Goal: Information Seeking & Learning: Learn about a topic

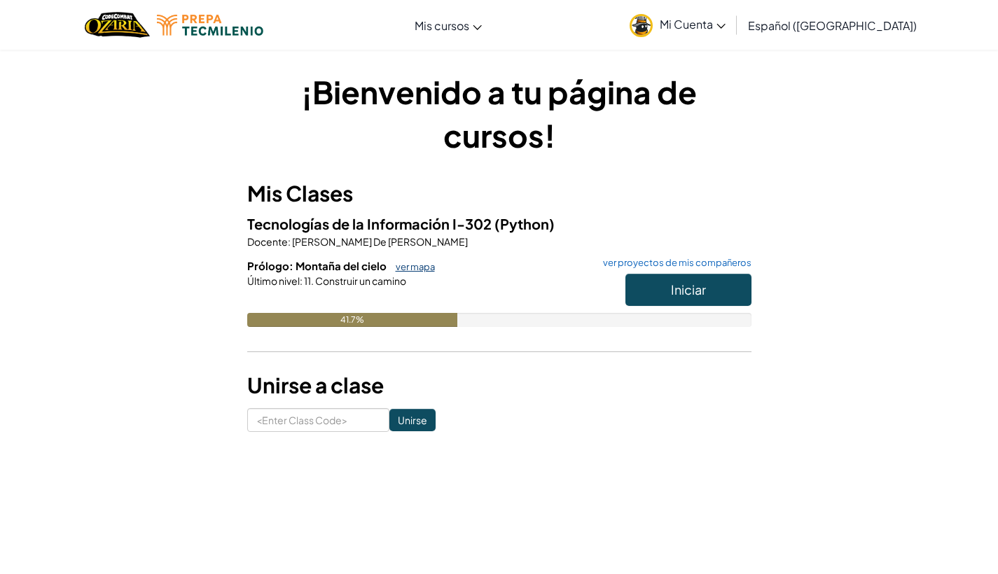
click at [411, 268] on link "ver mapa" at bounding box center [412, 266] width 46 height 11
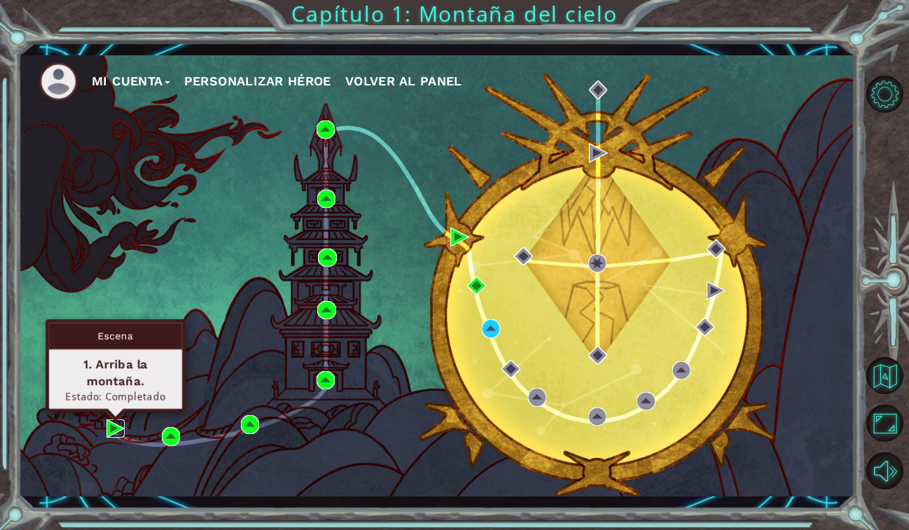
click at [116, 430] on img at bounding box center [115, 429] width 18 height 18
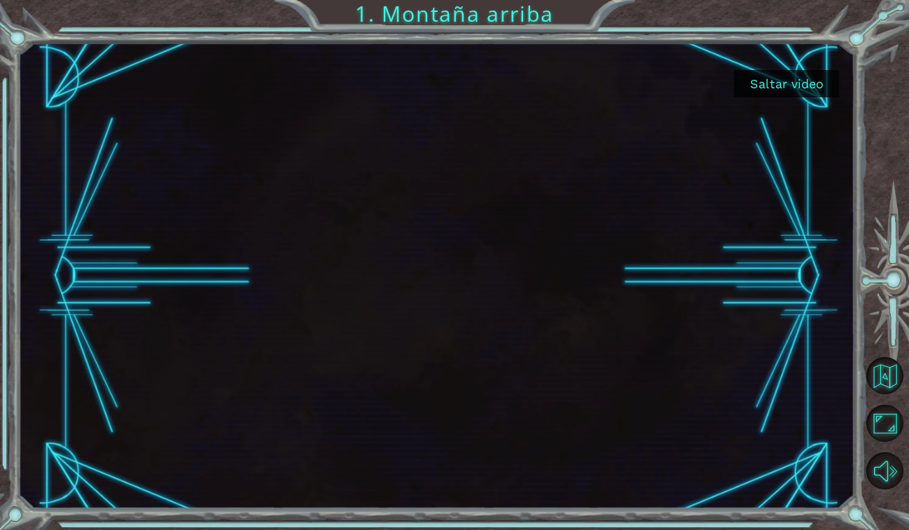
click at [782, 91] on button "Saltar video" at bounding box center [786, 83] width 105 height 27
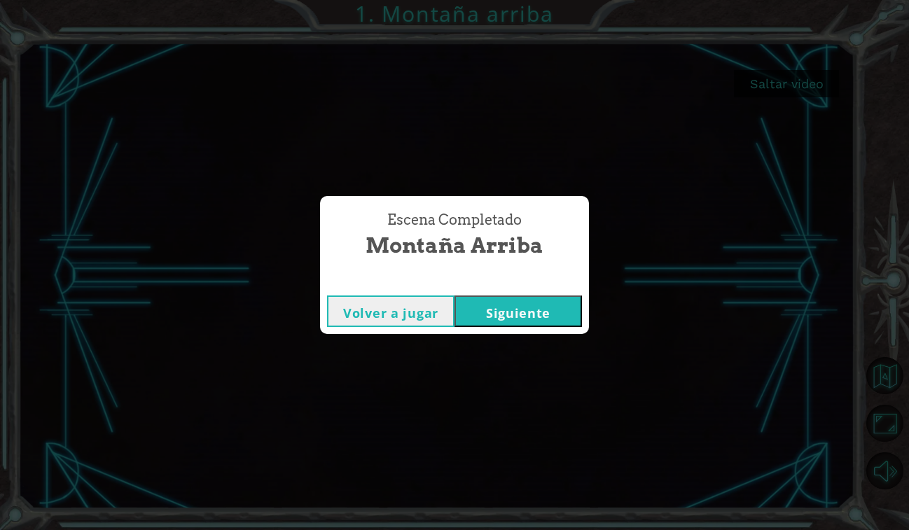
click at [523, 302] on button "Siguiente" at bounding box center [519, 312] width 128 height 32
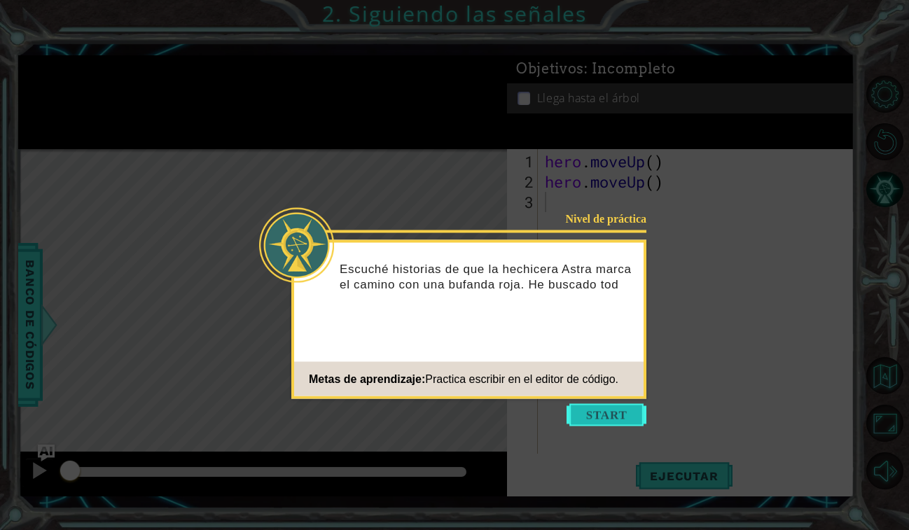
click at [589, 413] on button "Start" at bounding box center [607, 415] width 80 height 22
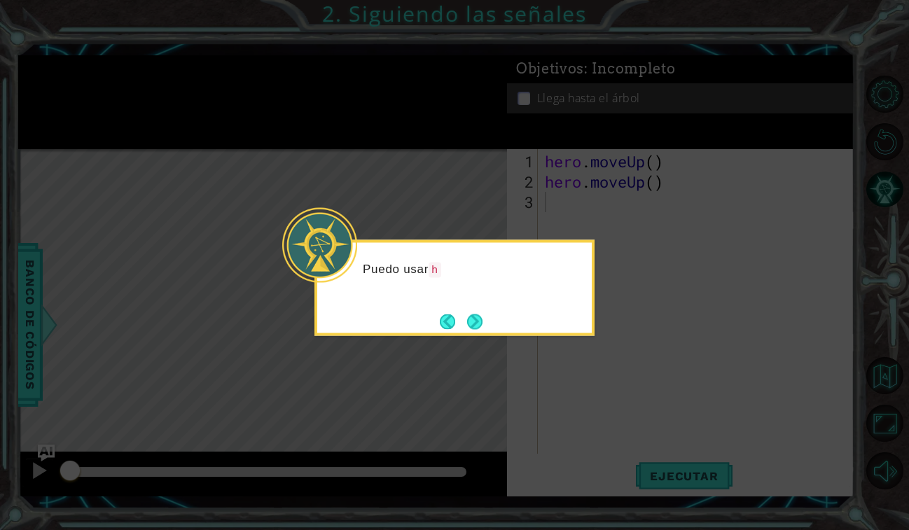
click at [588, 406] on icon at bounding box center [454, 265] width 909 height 530
click at [490, 331] on div "Puedo usar hero.moveUp() (héroe.moverArriba())" at bounding box center [455, 288] width 280 height 96
click at [483, 331] on button "Next" at bounding box center [475, 321] width 23 height 23
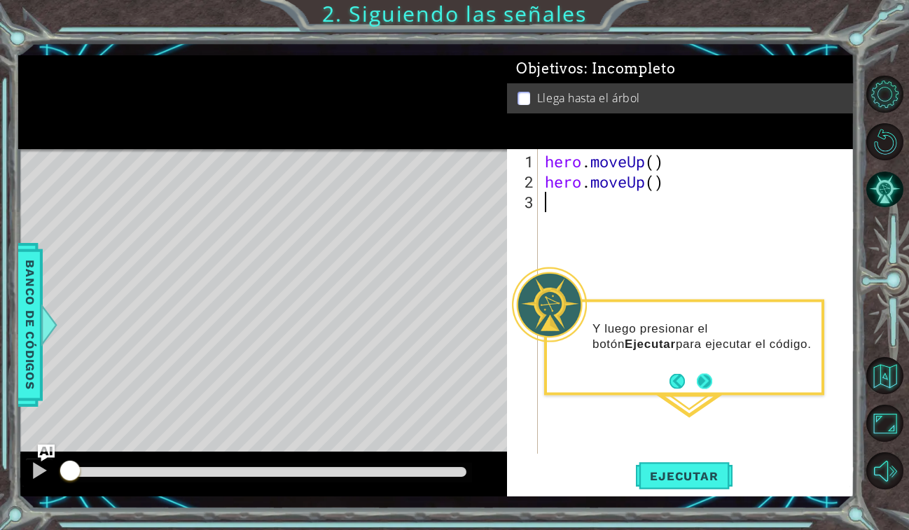
click at [715, 386] on div "Y luego presionar el botón Ejecutar para ejecutar el código." at bounding box center [684, 348] width 280 height 96
click at [661, 472] on span "Ejecutar" at bounding box center [684, 476] width 96 height 14
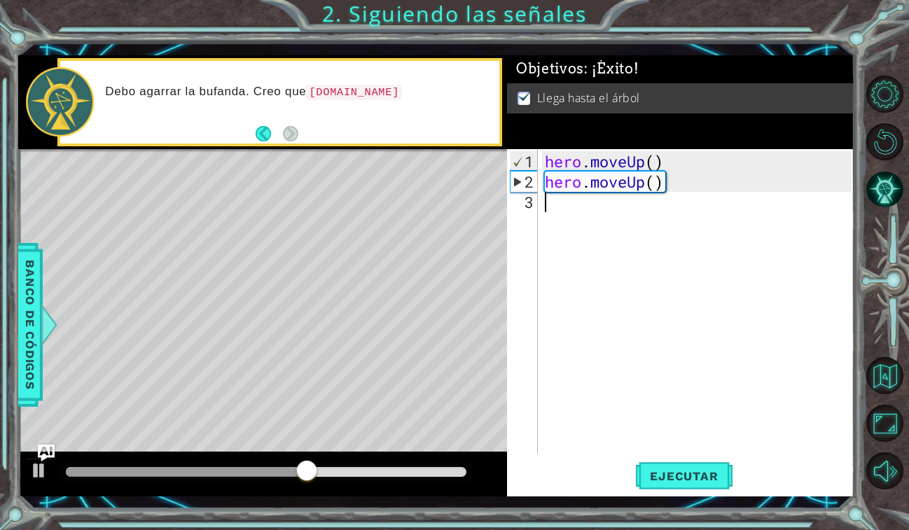
click at [268, 147] on div "Debo agarrar la bufanda. Creo que [DOMAIN_NAME]" at bounding box center [262, 102] width 489 height 94
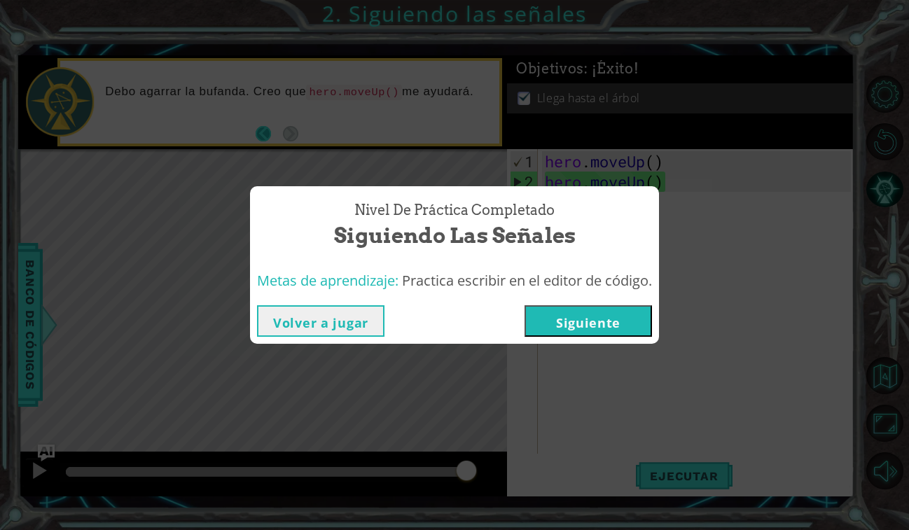
click at [265, 130] on div "Nivel de práctica Completado Siguiendo las señales Metas de aprendizaje: Practi…" at bounding box center [454, 265] width 909 height 530
click at [552, 322] on button "Siguiente" at bounding box center [589, 321] width 128 height 32
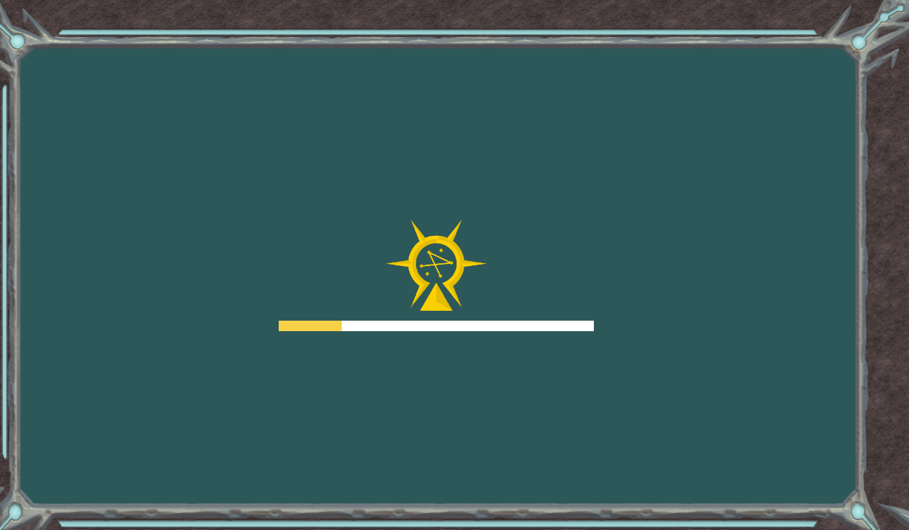
click at [552, 322] on div at bounding box center [436, 326] width 315 height 11
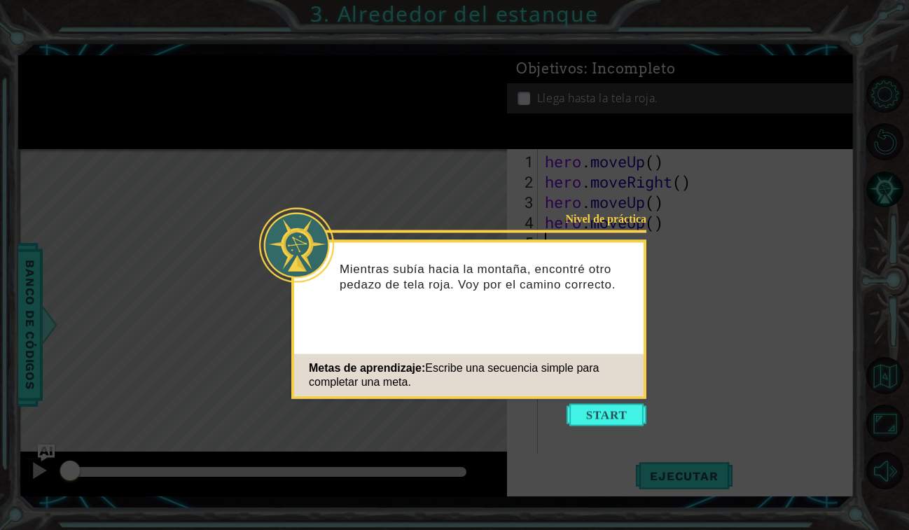
click at [538, 318] on div "Mientras subía hacia la montaña, encontré otro pedazo de tela roja. Voy por el …" at bounding box center [469, 283] width 350 height 71
click at [629, 404] on button "Start" at bounding box center [607, 415] width 80 height 22
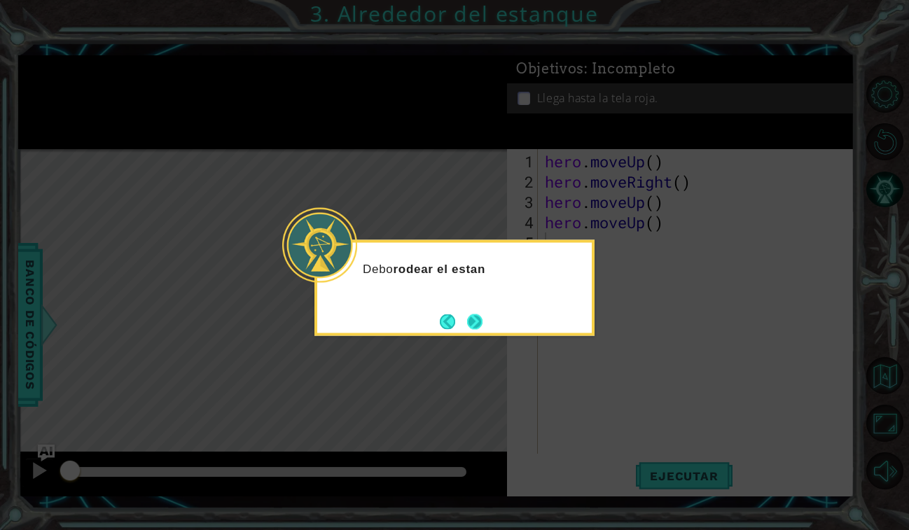
click at [476, 324] on button "Next" at bounding box center [475, 322] width 26 height 26
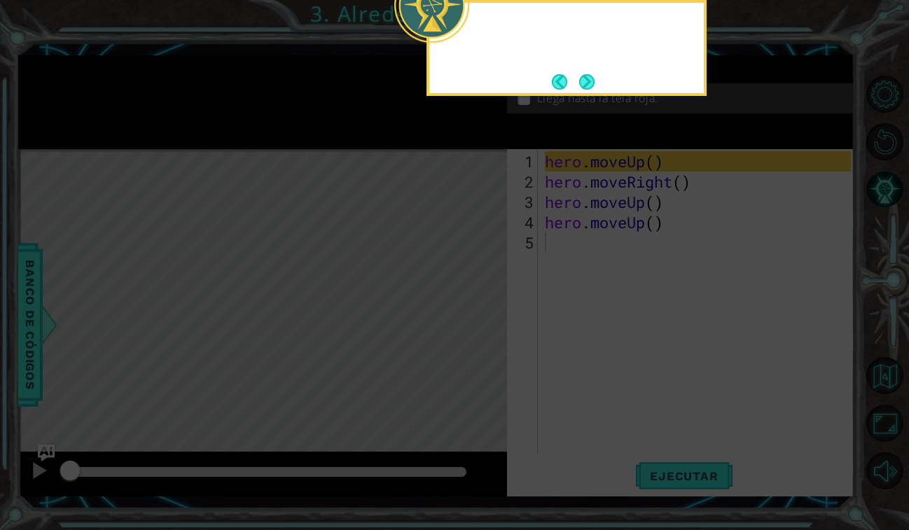
click at [476, 324] on icon at bounding box center [454, 97] width 909 height 867
click at [588, 82] on button "Next" at bounding box center [587, 82] width 26 height 26
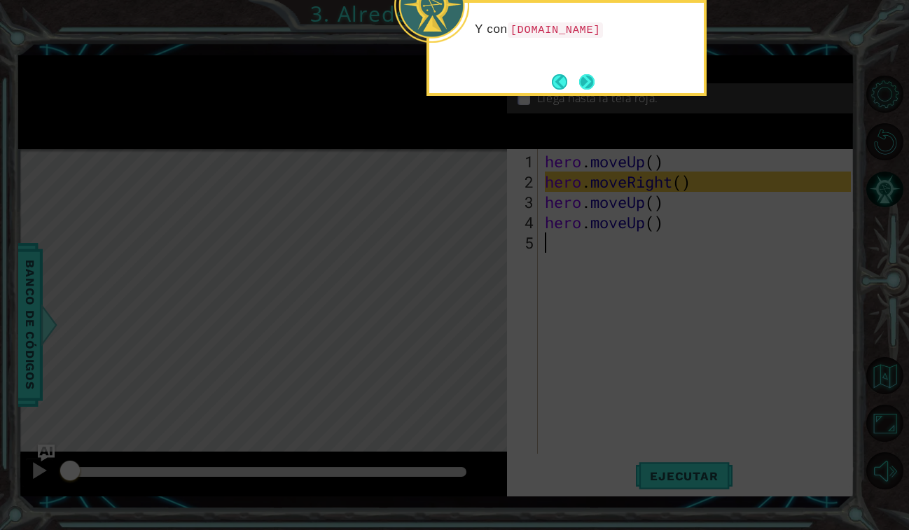
click at [588, 81] on button "Next" at bounding box center [587, 81] width 25 height 25
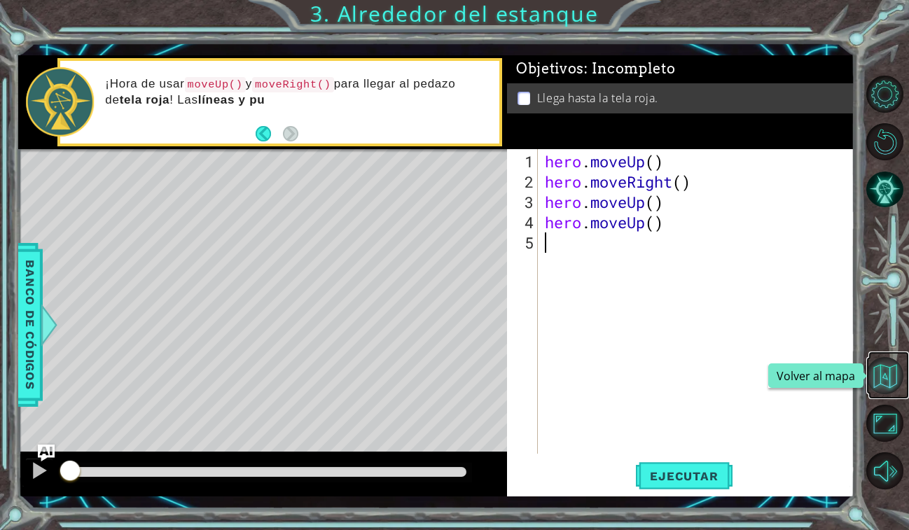
click at [886, 392] on button "Volver al mapa" at bounding box center [885, 375] width 37 height 37
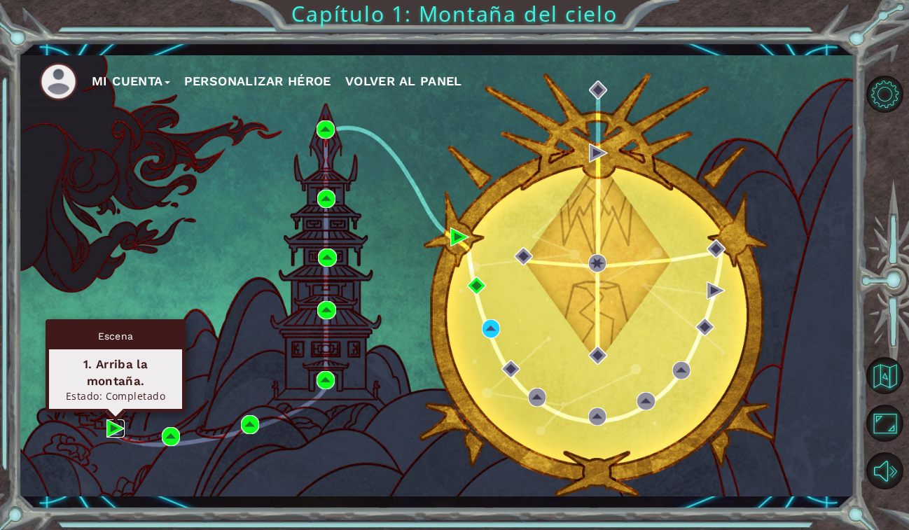
click at [116, 434] on img at bounding box center [115, 429] width 18 height 18
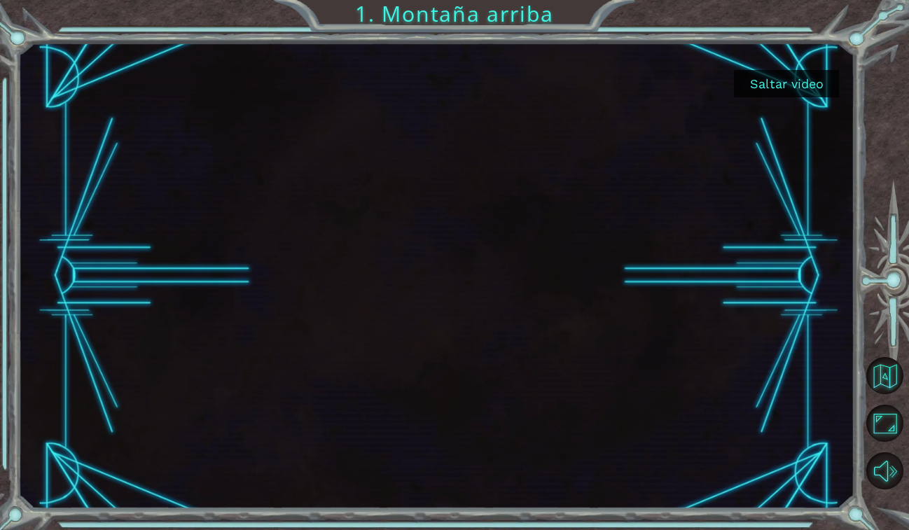
click at [759, 86] on button "Saltar video" at bounding box center [786, 83] width 105 height 27
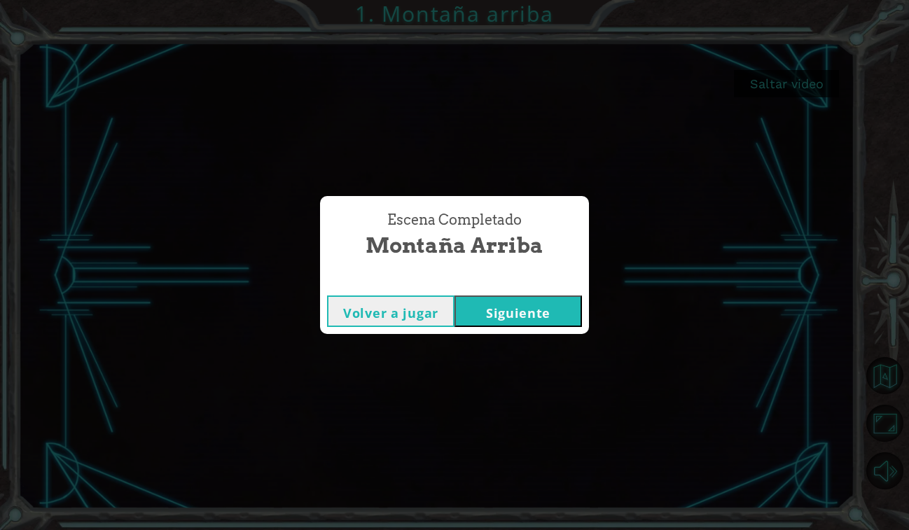
click at [501, 308] on button "Siguiente" at bounding box center [519, 312] width 128 height 32
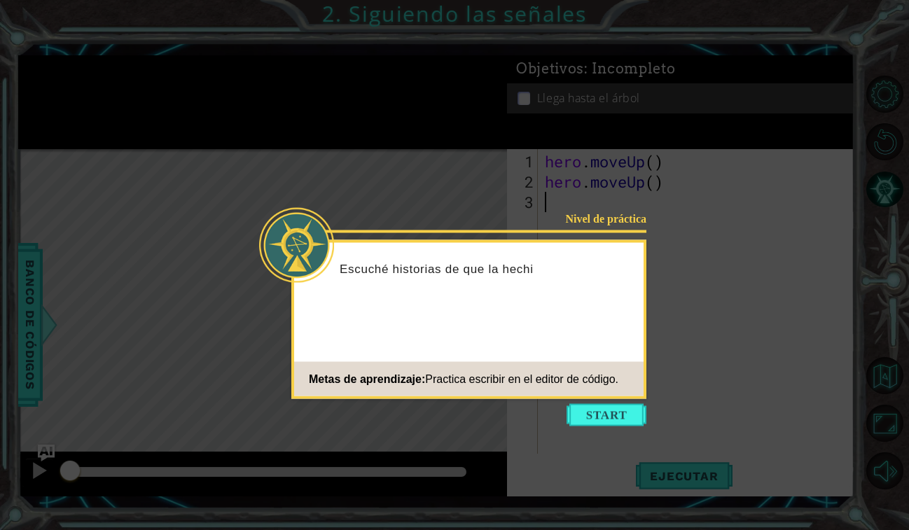
click at [579, 245] on header "Nivel de práctica" at bounding box center [469, 246] width 350 height 6
click at [654, 404] on icon at bounding box center [454, 265] width 909 height 530
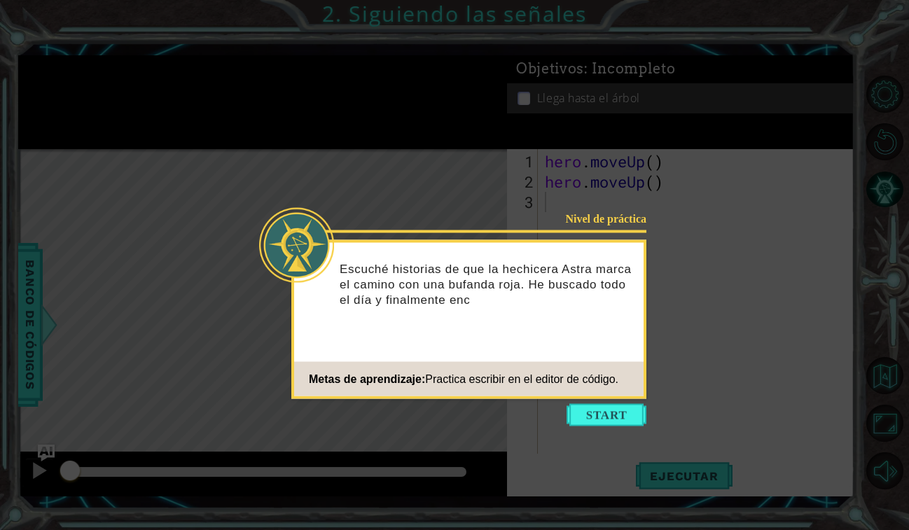
click at [651, 405] on icon at bounding box center [454, 265] width 909 height 530
click at [609, 422] on button "Start" at bounding box center [607, 415] width 80 height 22
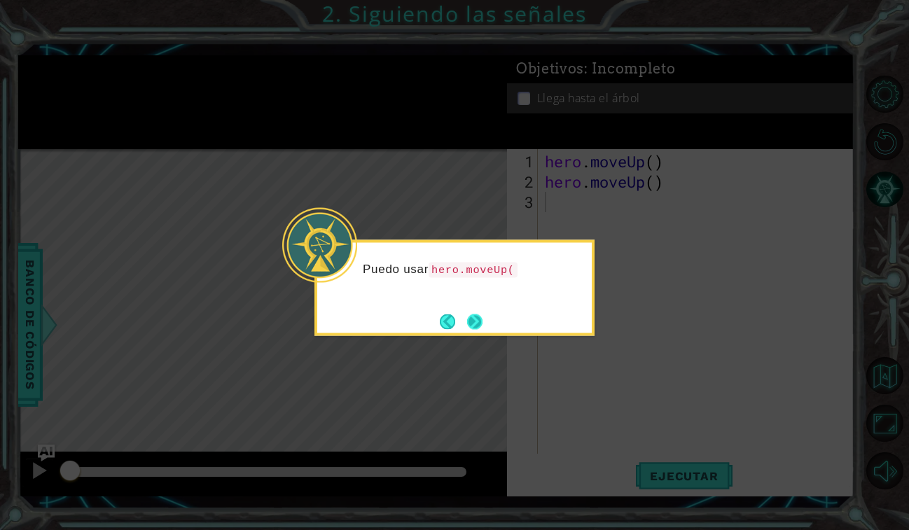
click at [469, 313] on button "Next" at bounding box center [475, 321] width 18 height 18
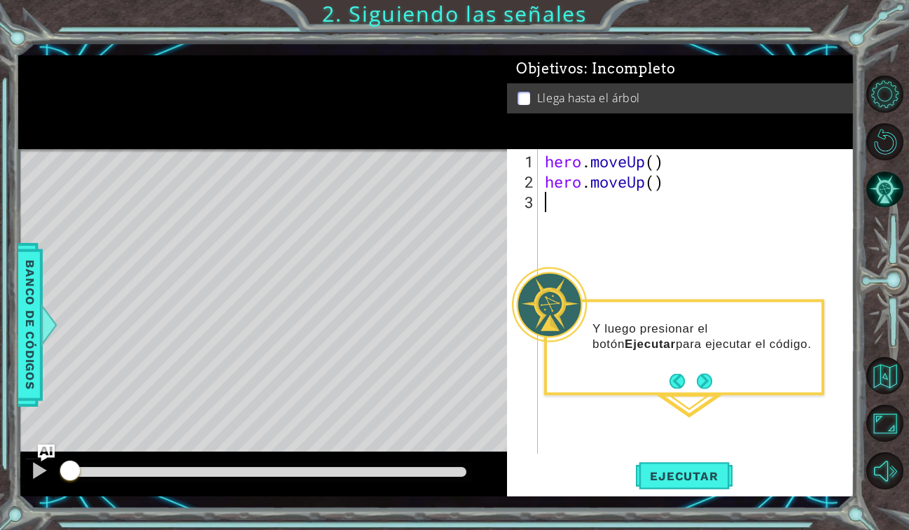
click at [564, 203] on div "hero . moveUp ( ) hero . moveUp ( )" at bounding box center [700, 323] width 316 height 345
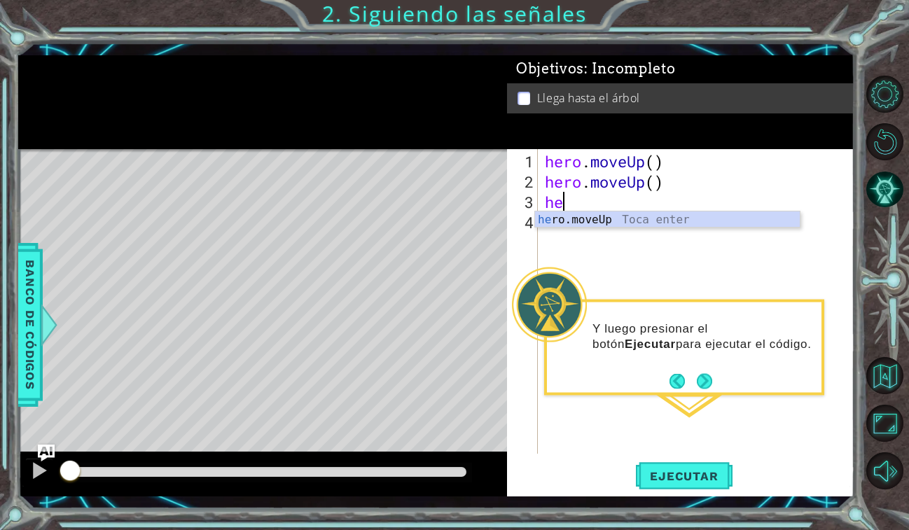
type textarea "h"
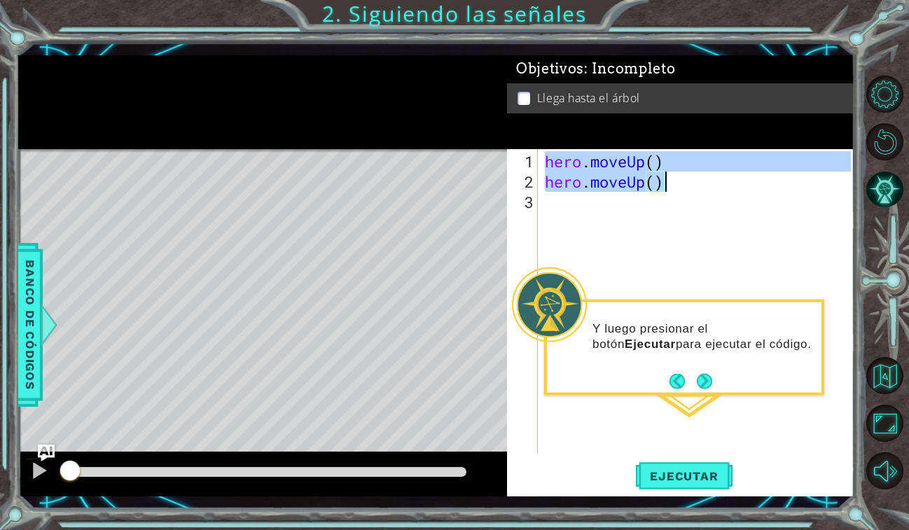
drag, startPoint x: 544, startPoint y: 161, endPoint x: 668, endPoint y: 183, distance: 126.6
click at [668, 183] on div "hero . moveUp ( ) hero . moveUp ( )" at bounding box center [700, 323] width 316 height 345
click at [655, 480] on span "Ejecutar" at bounding box center [684, 476] width 96 height 14
type textarea "hero.moveUp()"
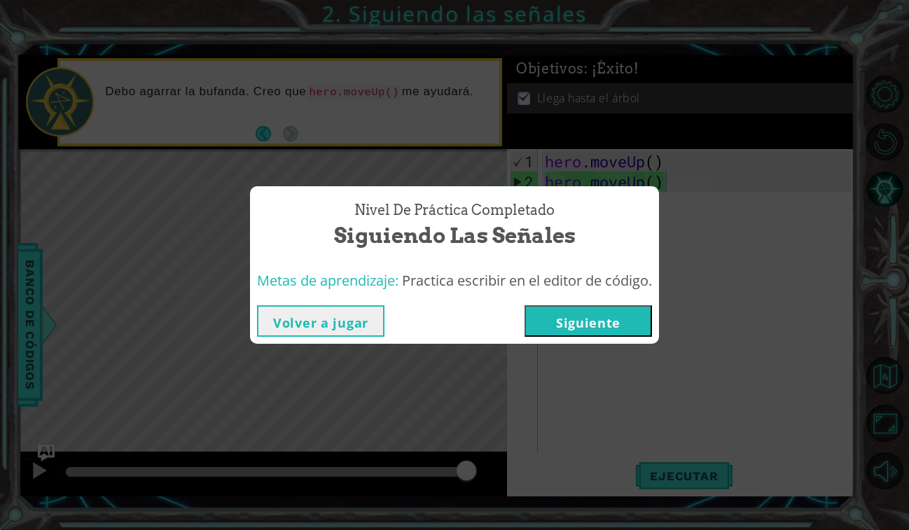
click at [620, 315] on button "Siguiente" at bounding box center [589, 321] width 128 height 32
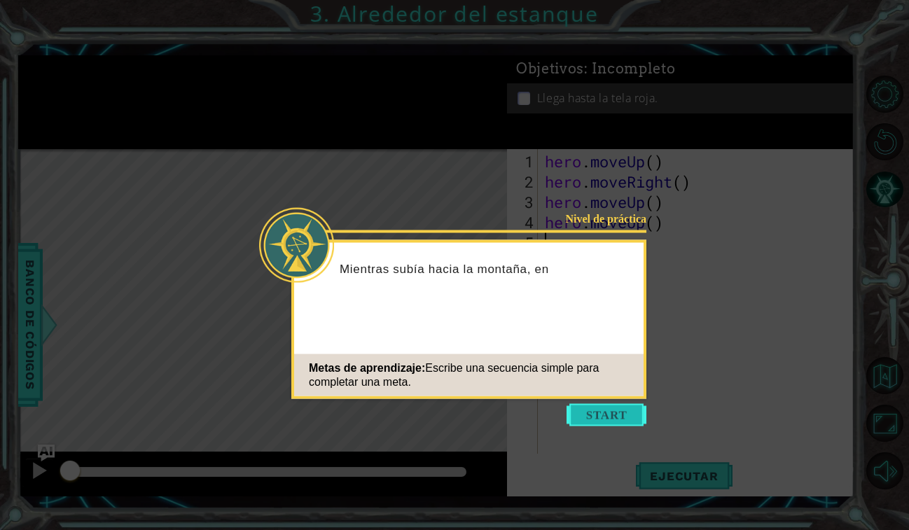
click at [614, 409] on button "Start" at bounding box center [607, 415] width 80 height 22
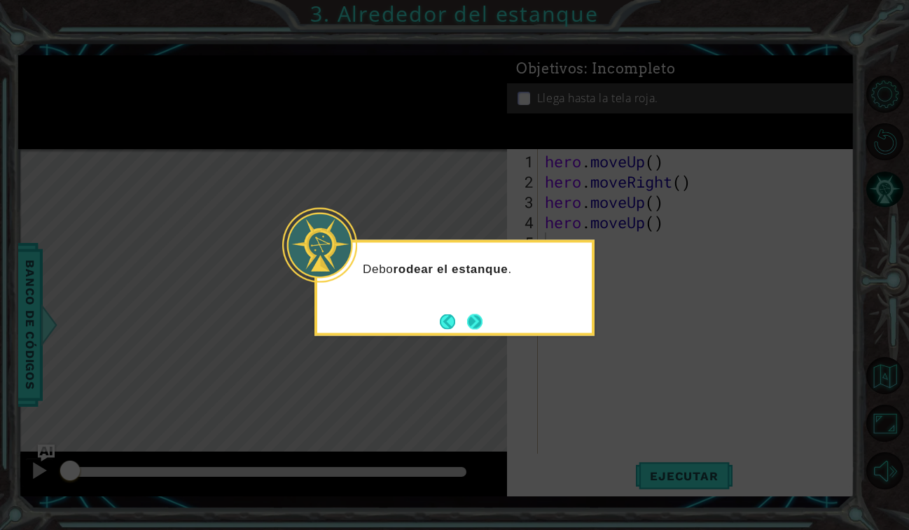
click at [474, 322] on button "Next" at bounding box center [474, 321] width 25 height 25
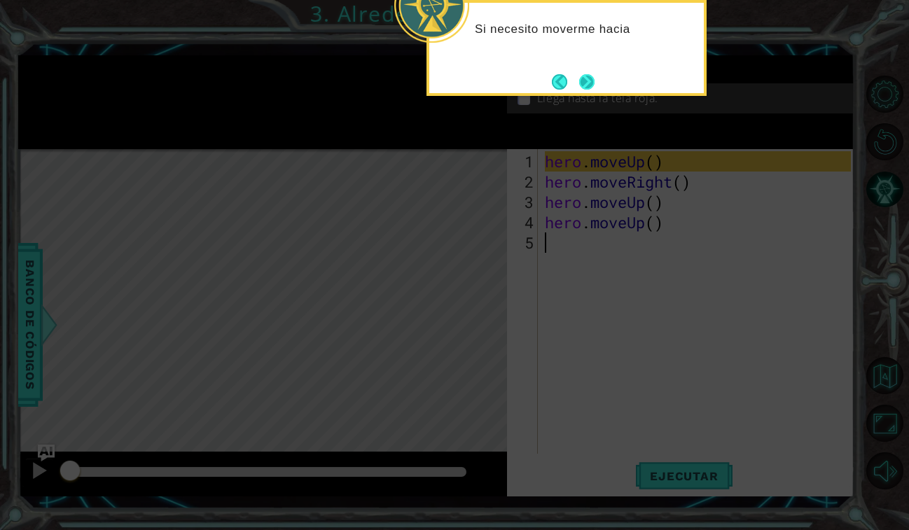
click at [588, 90] on button "Next" at bounding box center [586, 81] width 25 height 25
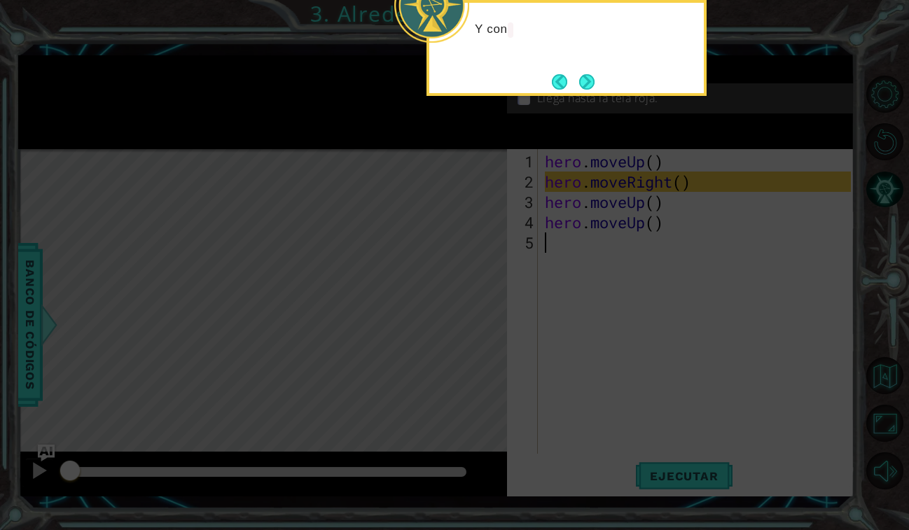
click at [588, 90] on button "Next" at bounding box center [586, 81] width 25 height 25
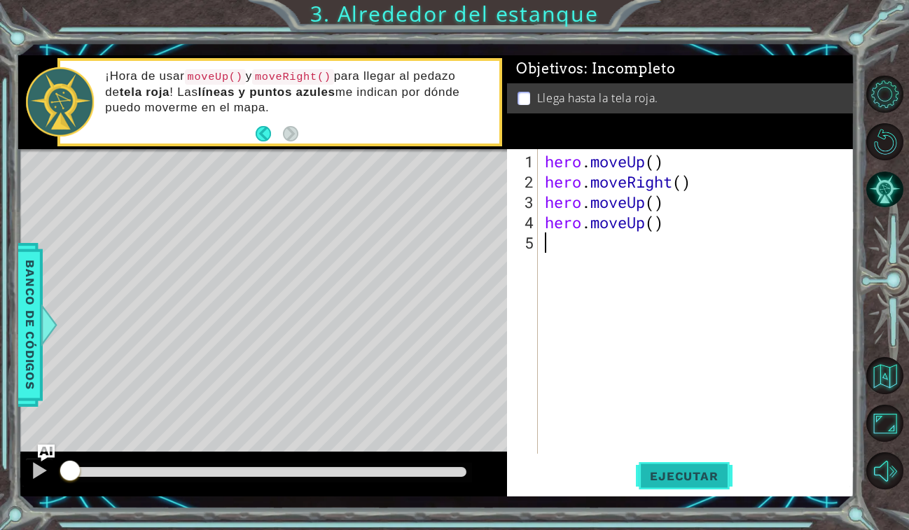
click at [707, 477] on span "Ejecutar" at bounding box center [684, 476] width 96 height 14
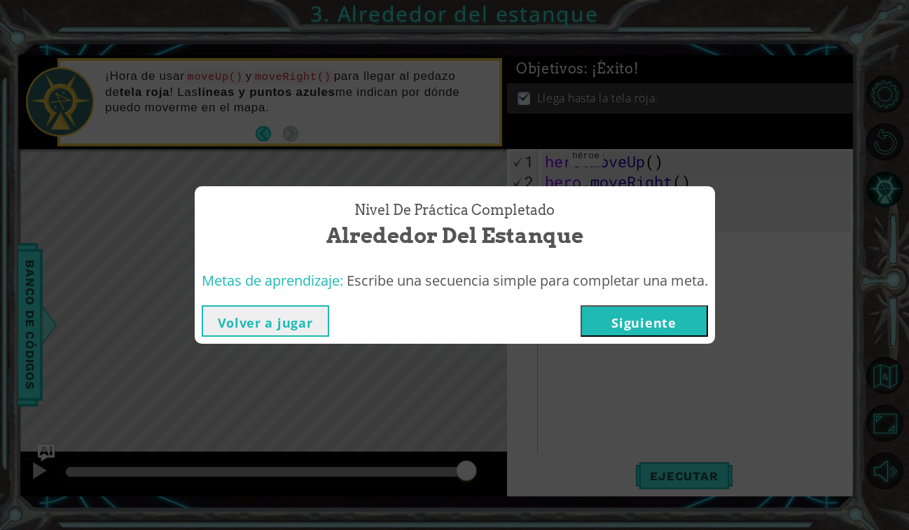
drag, startPoint x: 547, startPoint y: 162, endPoint x: 577, endPoint y: 190, distance: 40.6
click at [577, 190] on div "Nivel de práctica Completado Alrededor del estanque Metas de aprendizaje: Escri…" at bounding box center [454, 265] width 909 height 530
click at [452, 125] on div "Nivel de práctica Completado Alrededor del estanque Metas de aprendizaje: Escri…" at bounding box center [454, 265] width 909 height 530
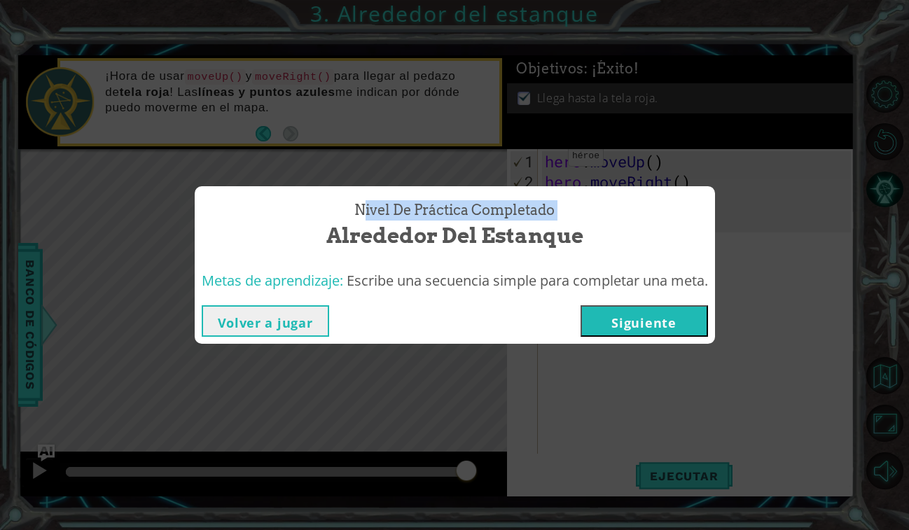
click at [254, 319] on button "Volver a jugar" at bounding box center [266, 321] width 128 height 32
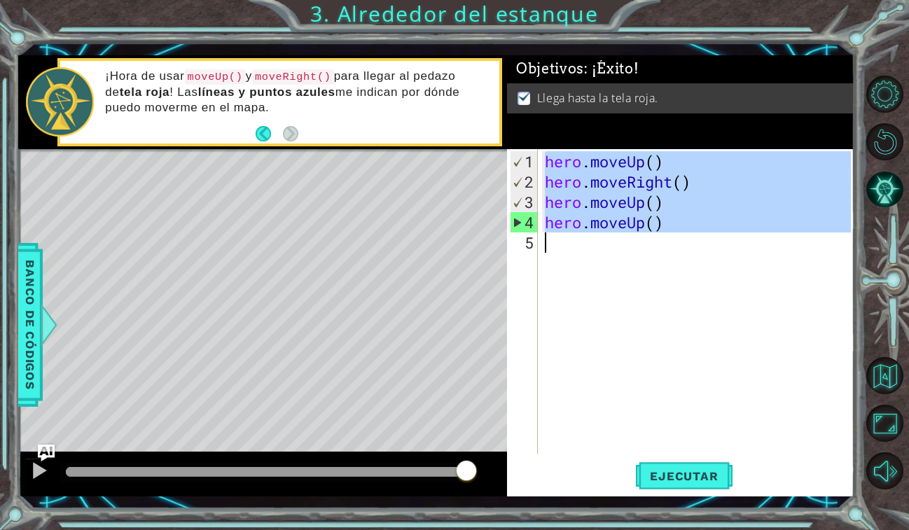
drag, startPoint x: 548, startPoint y: 160, endPoint x: 619, endPoint y: 270, distance: 131.2
click at [619, 270] on div "hero . moveUp ( ) hero . moveRight ( ) hero . moveUp ( ) hero . moveUp ( )" at bounding box center [700, 323] width 316 height 345
type textarea "hero.moveUp()"
click at [685, 484] on button "Ejecutar" at bounding box center [684, 476] width 96 height 35
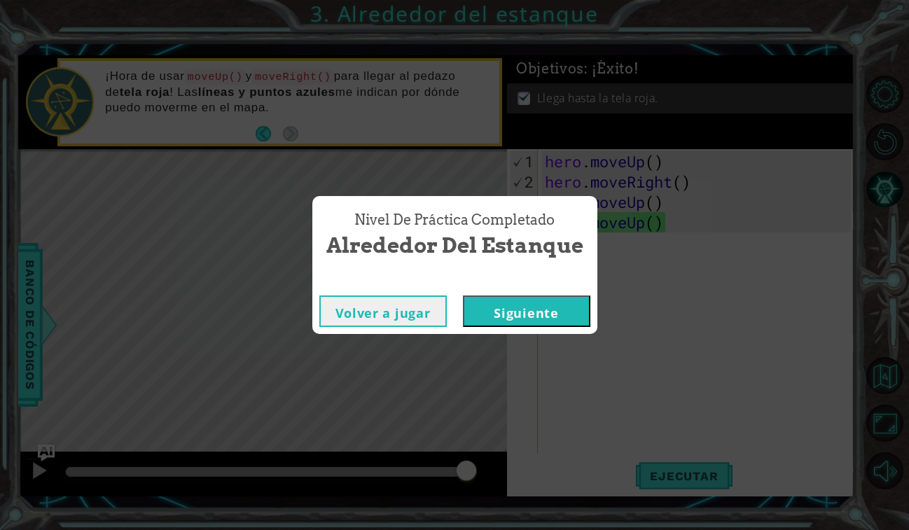
click at [471, 312] on button "Siguiente" at bounding box center [527, 312] width 128 height 32
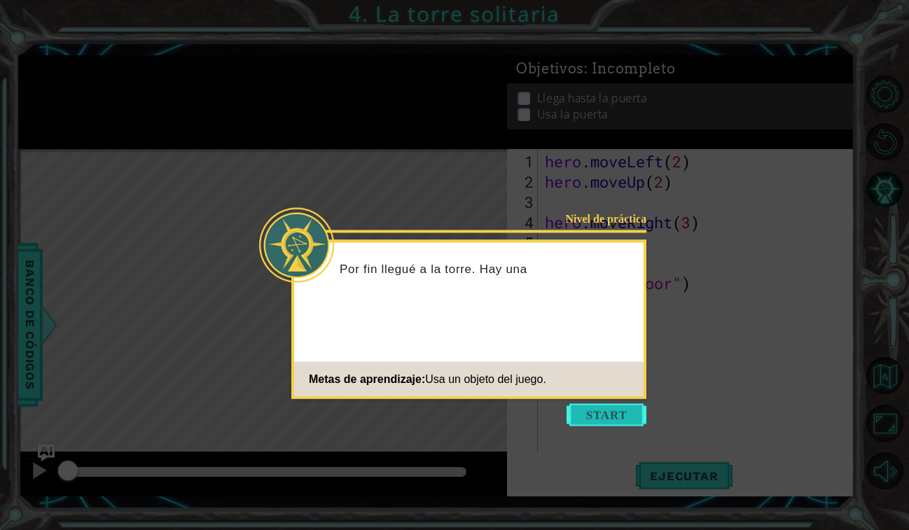
click at [608, 415] on button "Start" at bounding box center [607, 415] width 80 height 22
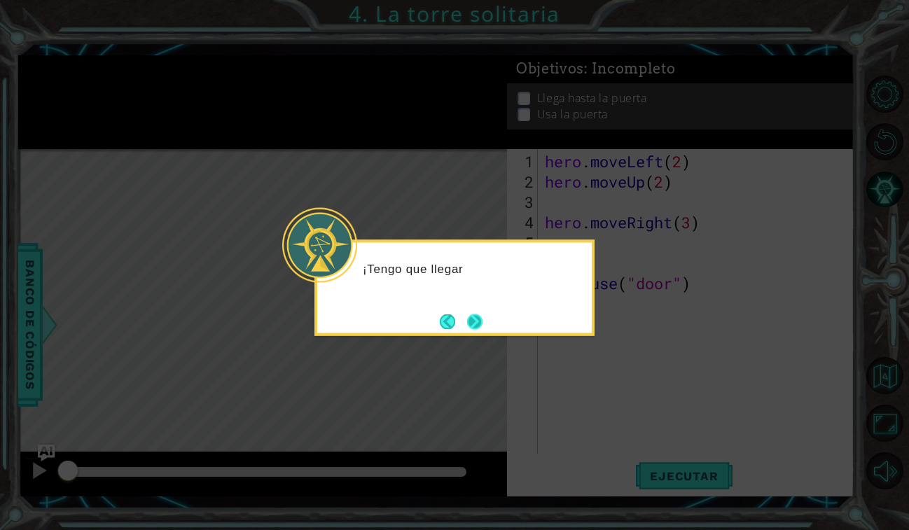
click at [470, 316] on button "Next" at bounding box center [475, 322] width 22 height 22
click at [474, 317] on button "Next" at bounding box center [475, 322] width 18 height 18
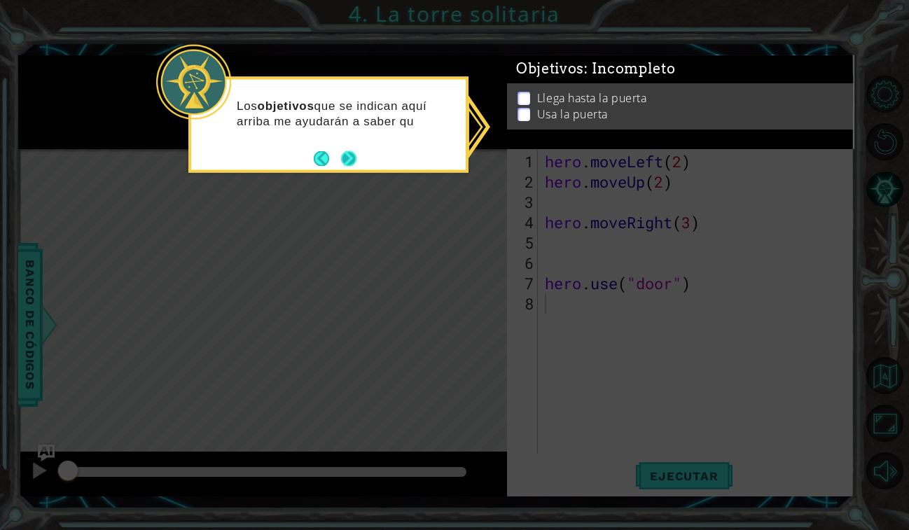
click at [340, 161] on footer at bounding box center [335, 158] width 43 height 21
click at [530, 103] on li "Llega hasta la puerta" at bounding box center [683, 111] width 330 height 16
click at [346, 160] on button "Next" at bounding box center [348, 159] width 19 height 19
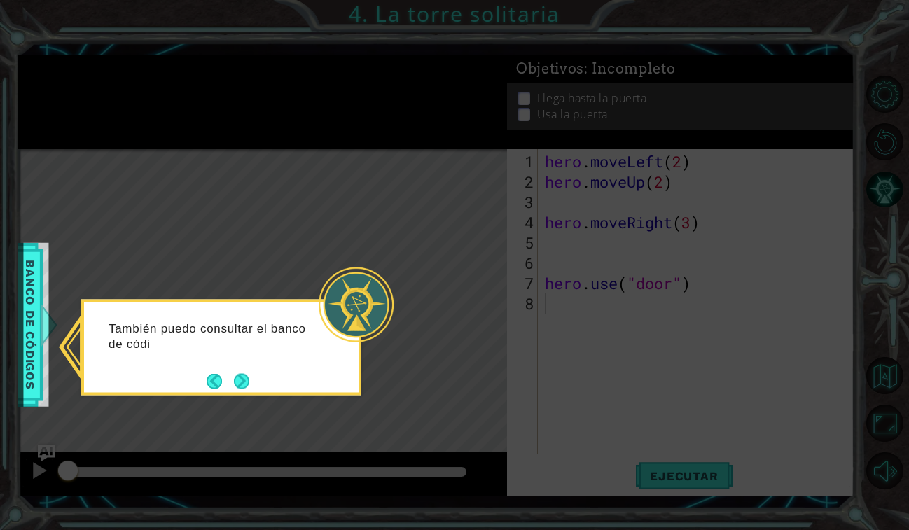
click at [235, 398] on icon at bounding box center [454, 265] width 909 height 530
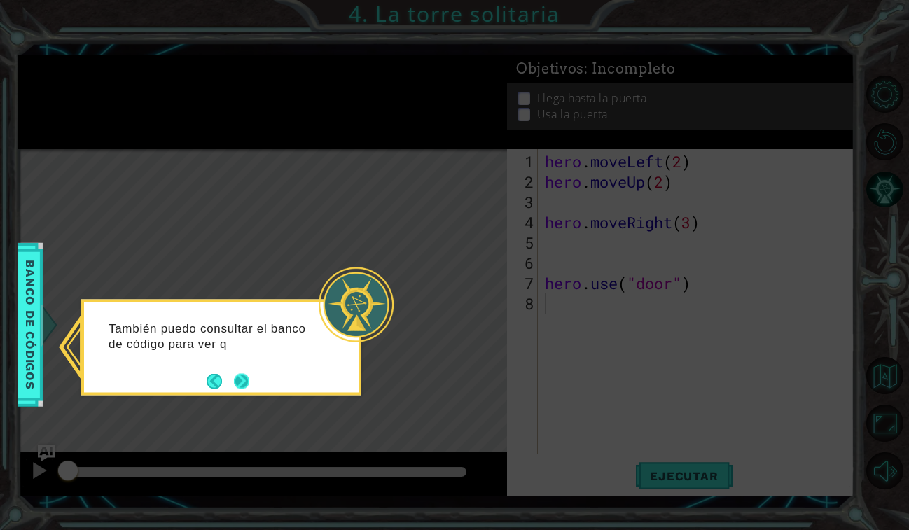
click at [241, 386] on button "Next" at bounding box center [241, 381] width 25 height 25
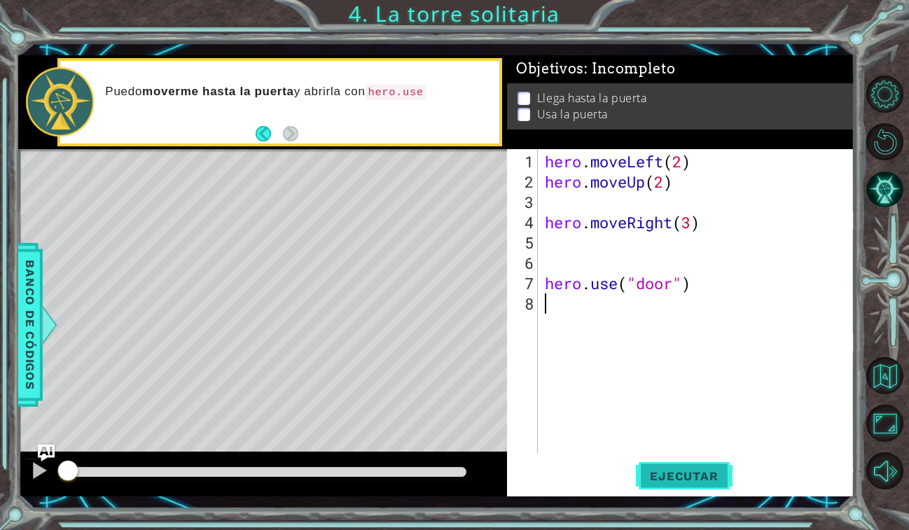
click at [687, 466] on button "Ejecutar" at bounding box center [684, 476] width 96 height 35
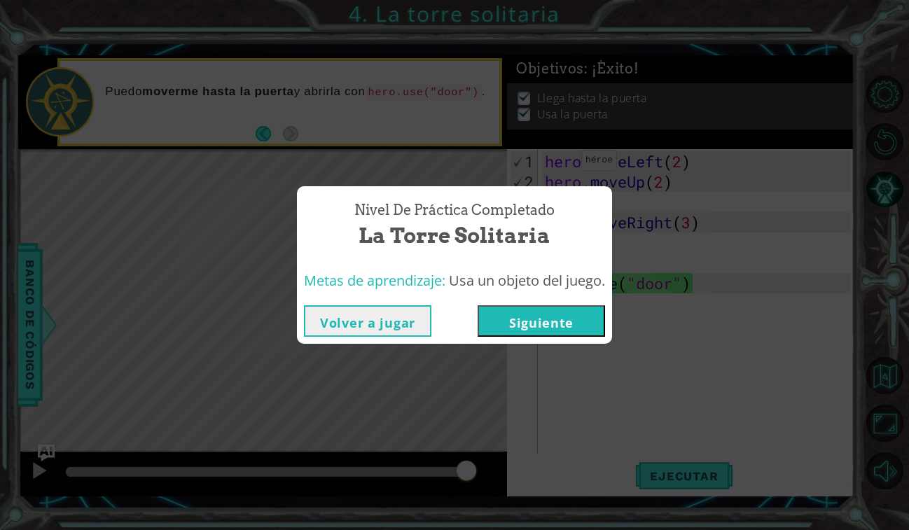
click at [390, 312] on button "Volver a jugar" at bounding box center [368, 321] width 128 height 32
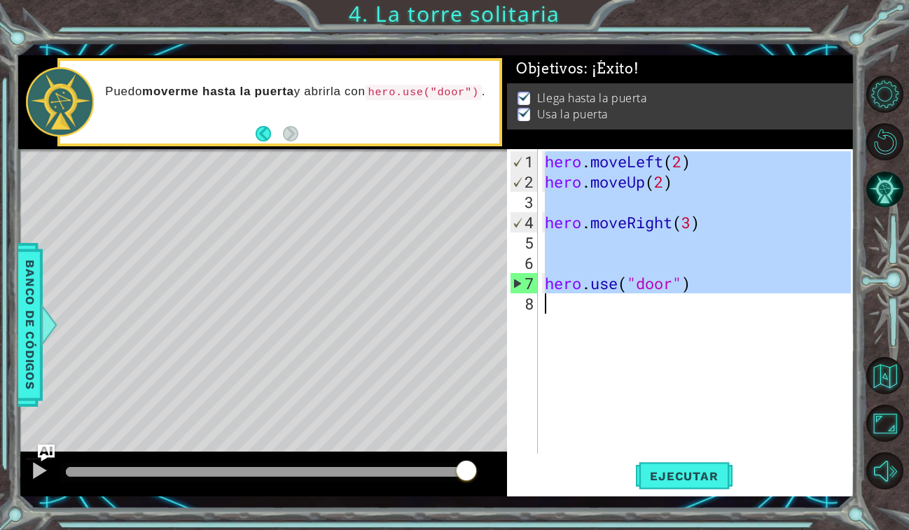
drag, startPoint x: 544, startPoint y: 160, endPoint x: 682, endPoint y: 354, distance: 239.1
click at [683, 355] on div "hero . moveLeft ( 2 ) hero . moveUp ( 2 ) hero . moveRight ( 3 ) hero . use ( "…" at bounding box center [700, 323] width 316 height 345
type textarea "hero.use("door")"
click at [717, 482] on span "Ejecutar" at bounding box center [684, 476] width 96 height 14
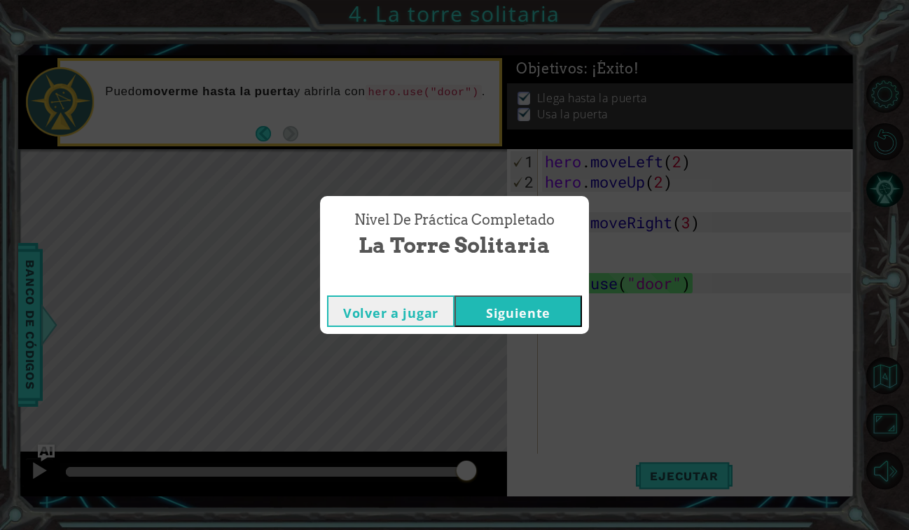
click at [521, 319] on button "Siguiente" at bounding box center [519, 312] width 128 height 32
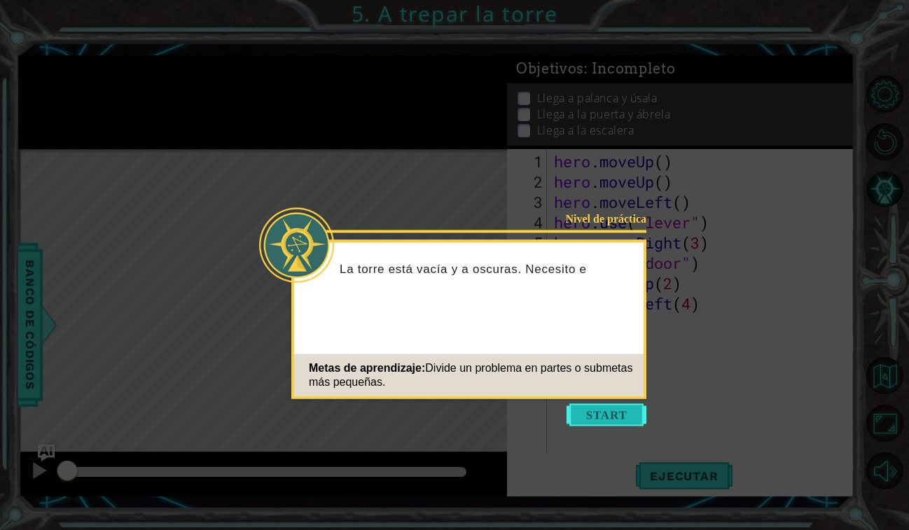
click at [580, 405] on button "Start" at bounding box center [607, 415] width 80 height 22
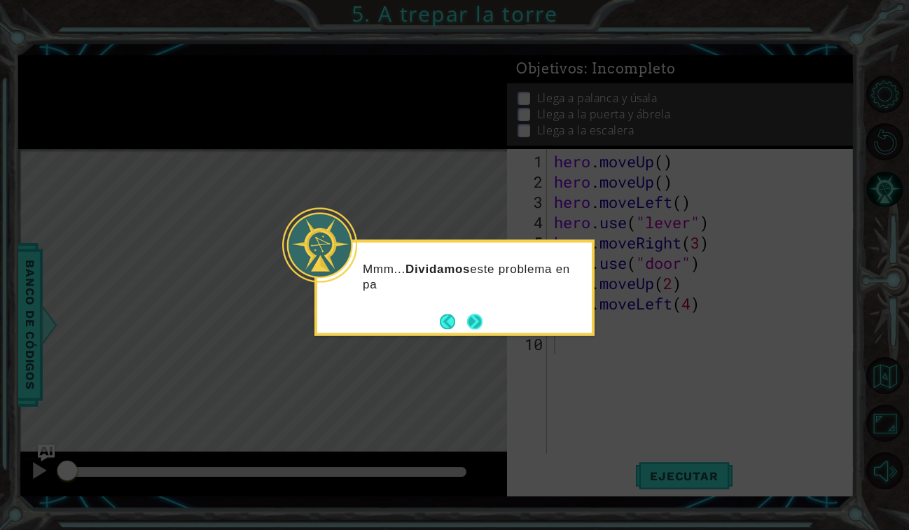
click at [478, 331] on button "Next" at bounding box center [475, 321] width 18 height 18
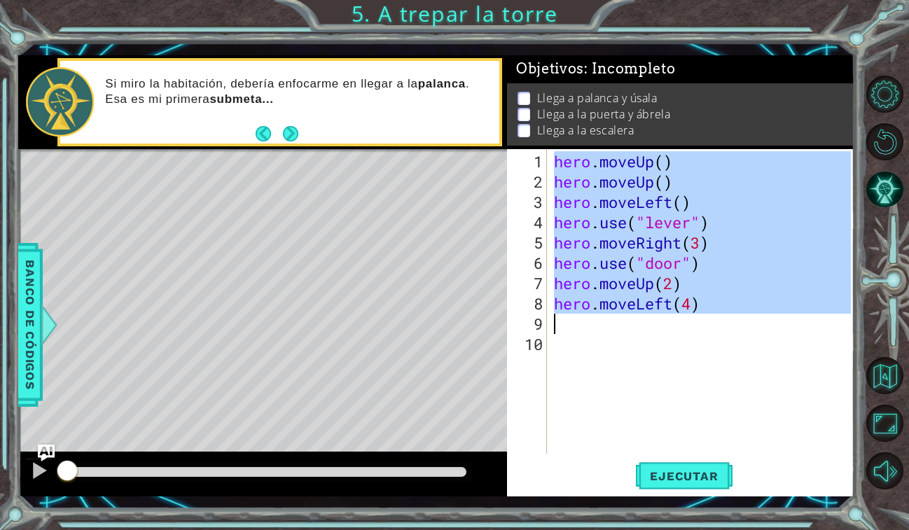
drag, startPoint x: 553, startPoint y: 160, endPoint x: 654, endPoint y: 322, distance: 190.7
click at [654, 322] on div "hero . moveUp ( ) hero . moveUp ( ) hero . moveLeft ( ) hero . use ( "lever" ) …" at bounding box center [704, 323] width 307 height 345
type textarea "hero.moveLeft(4)"
click at [691, 471] on span "Ejecutar" at bounding box center [684, 476] width 96 height 14
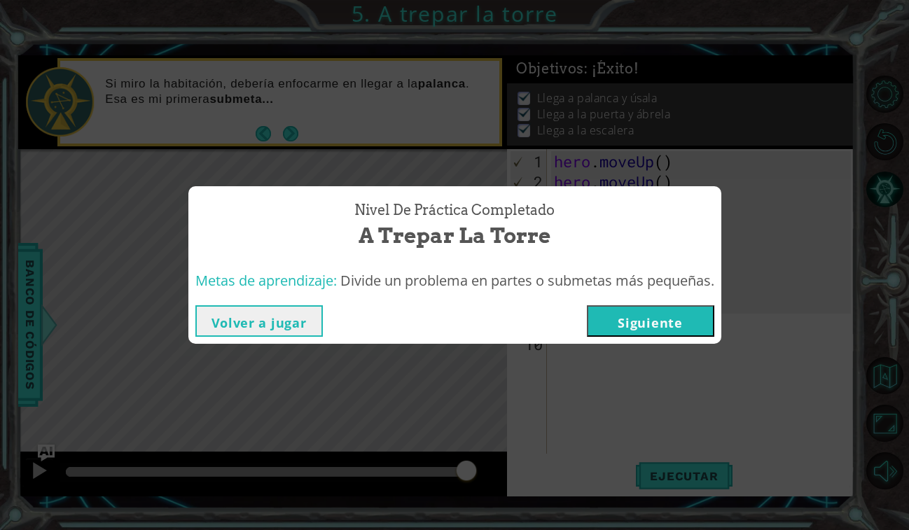
click at [663, 324] on button "Siguiente" at bounding box center [651, 321] width 128 height 32
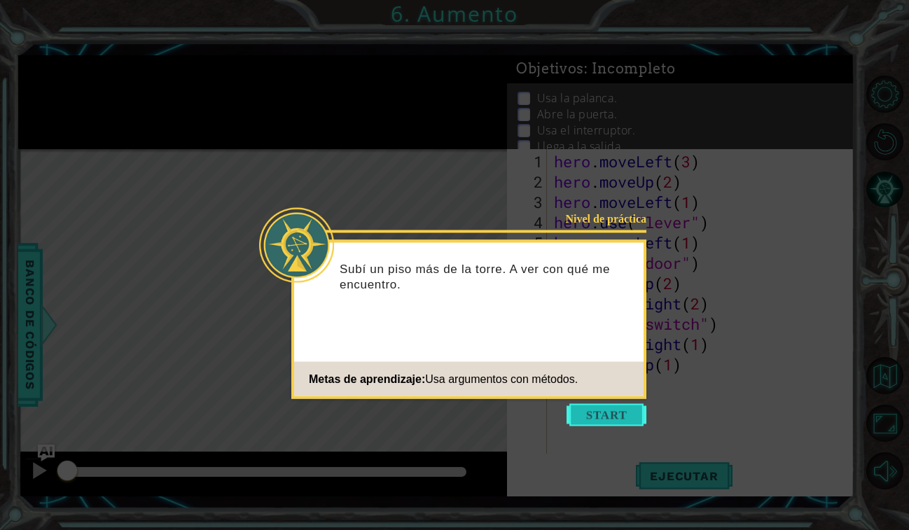
click at [616, 419] on button "Start" at bounding box center [607, 415] width 80 height 22
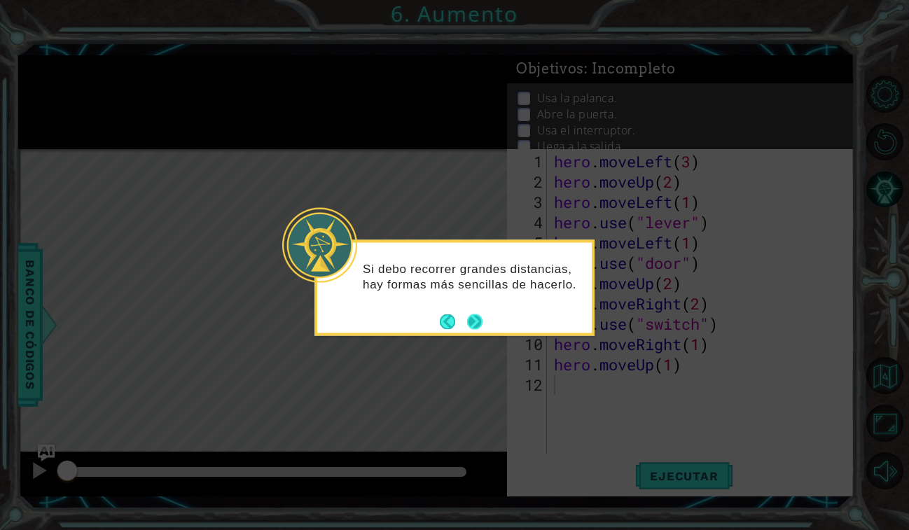
click at [481, 326] on button "Next" at bounding box center [475, 322] width 18 height 18
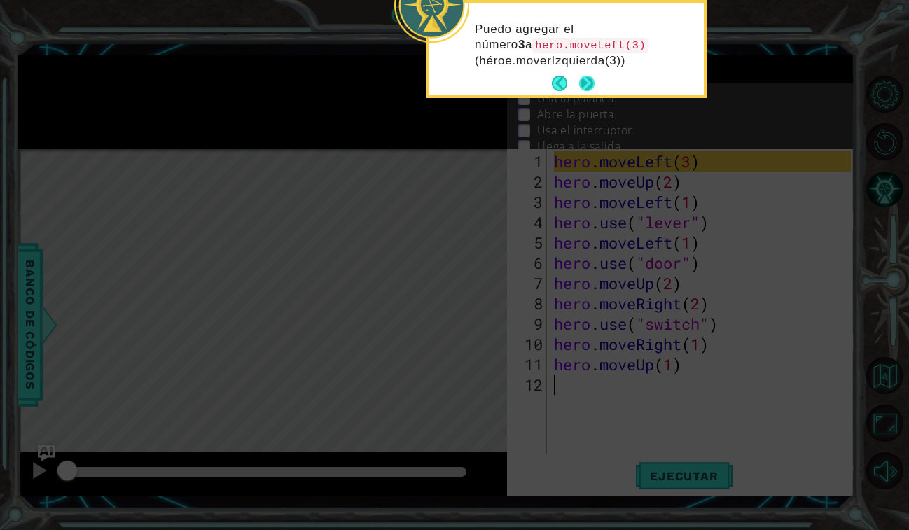
click at [584, 76] on button "Next" at bounding box center [586, 83] width 25 height 25
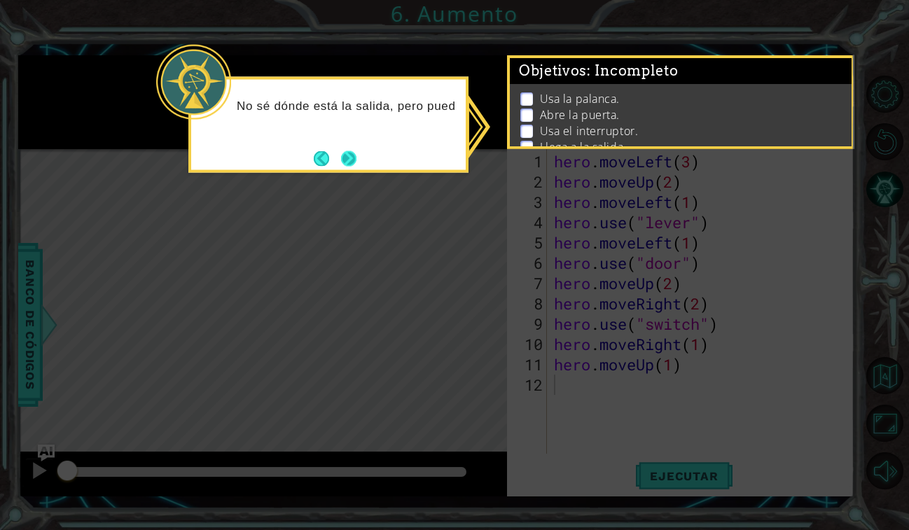
click at [353, 159] on button "Next" at bounding box center [349, 159] width 18 height 18
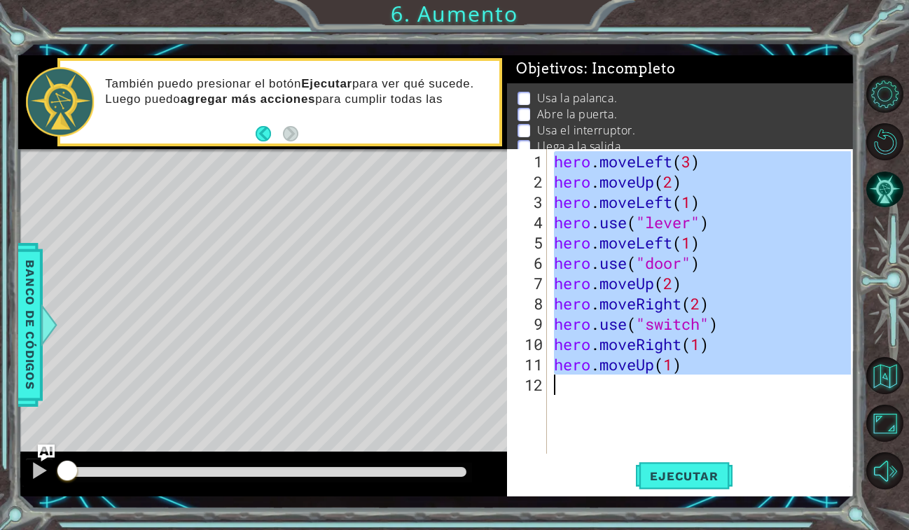
drag, startPoint x: 556, startPoint y: 162, endPoint x: 710, endPoint y: 419, distance: 299.8
click at [710, 419] on div "hero . moveLeft ( 3 ) hero . moveUp ( 2 ) hero . moveLeft ( 1 ) hero . use ( "l…" at bounding box center [704, 323] width 307 height 345
type textarea "hero.moveUp(1)"
click at [666, 480] on span "Ejecutar" at bounding box center [684, 476] width 96 height 14
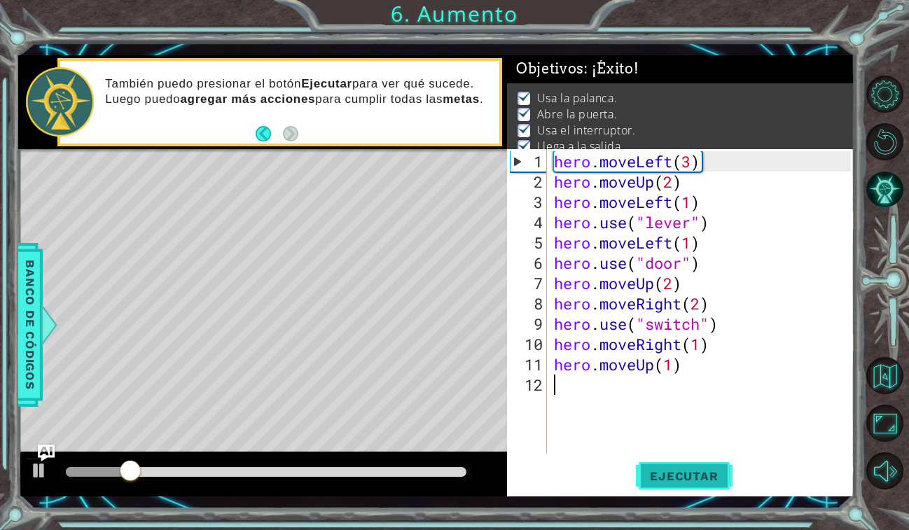
click at [666, 480] on span "Ejecutar" at bounding box center [684, 476] width 96 height 14
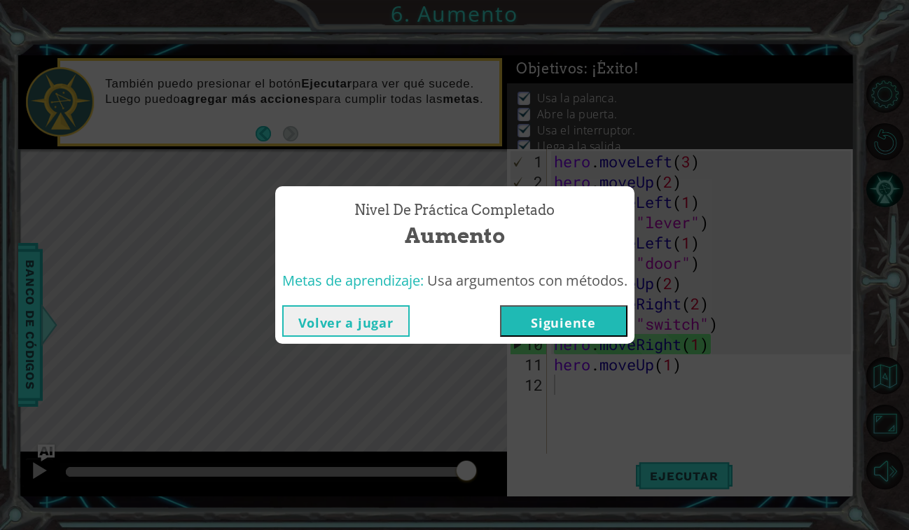
click at [574, 323] on button "Siguiente" at bounding box center [564, 321] width 128 height 32
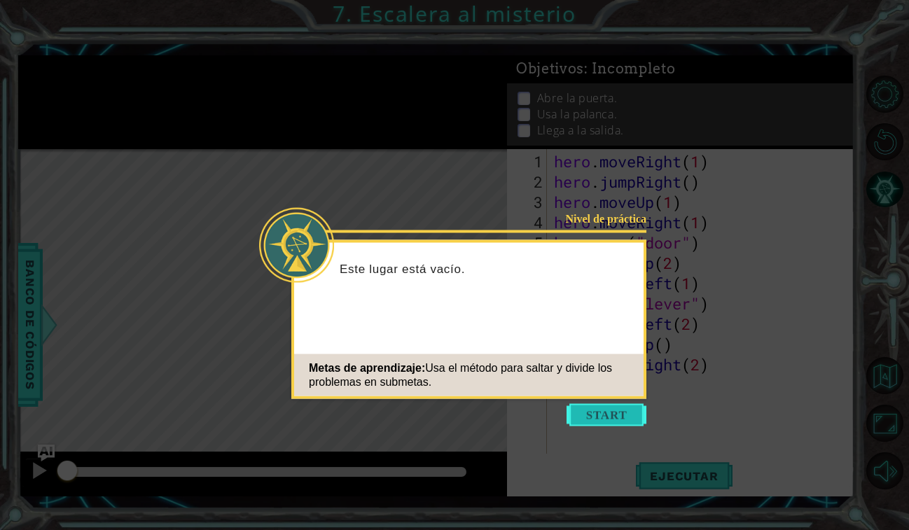
click at [618, 420] on button "Start" at bounding box center [607, 415] width 80 height 22
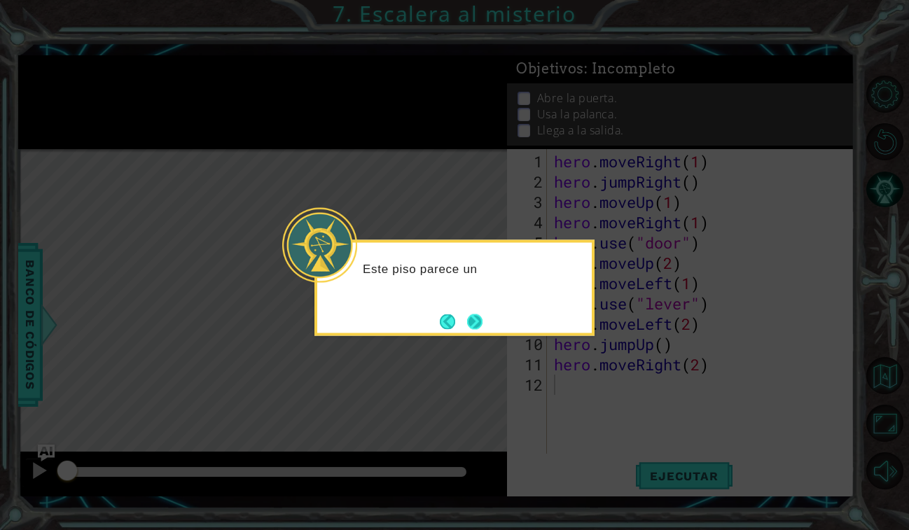
click at [483, 324] on button "Next" at bounding box center [475, 322] width 26 height 26
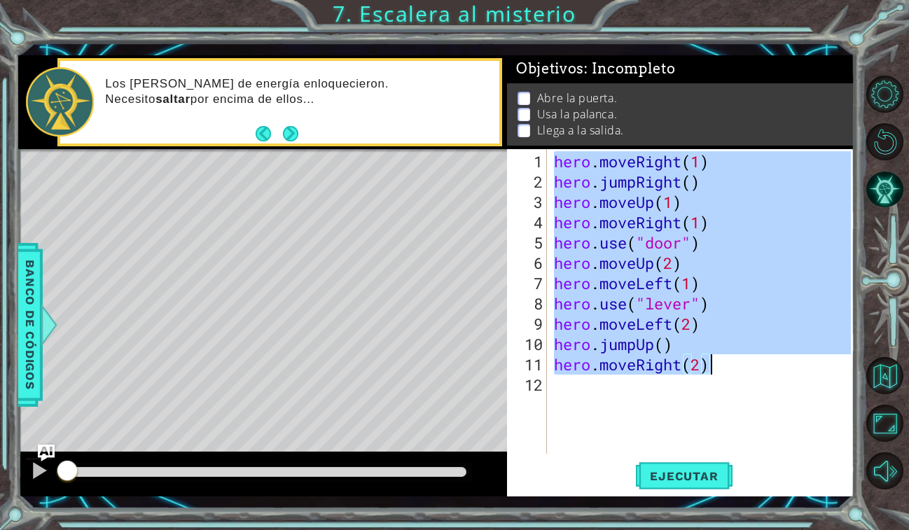
drag, startPoint x: 555, startPoint y: 160, endPoint x: 715, endPoint y: 368, distance: 262.7
click at [715, 368] on div "hero . moveRight ( 1 ) hero . jumpRight ( ) hero . moveUp ( 1 ) hero . moveRigh…" at bounding box center [704, 323] width 307 height 345
click at [695, 490] on button "Ejecutar" at bounding box center [684, 476] width 96 height 35
type textarea "hero.moveRight(2)"
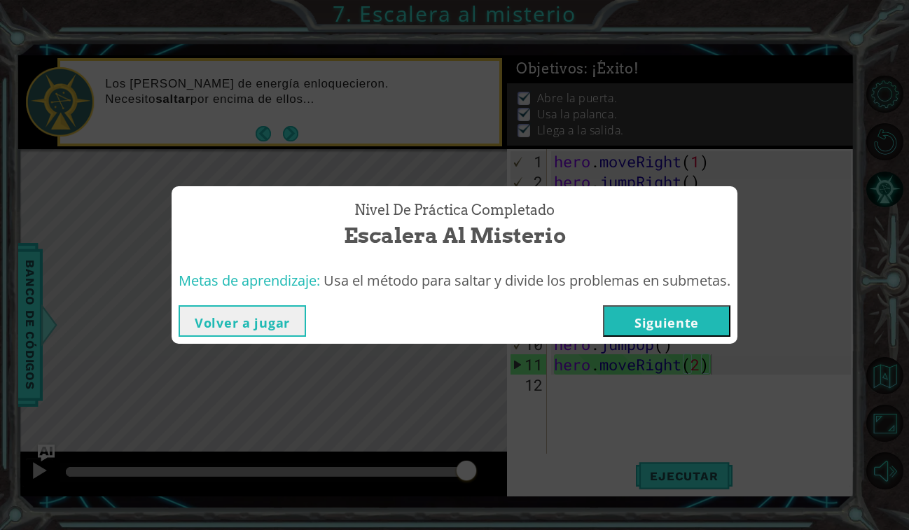
click at [667, 332] on button "Siguiente" at bounding box center [667, 321] width 128 height 32
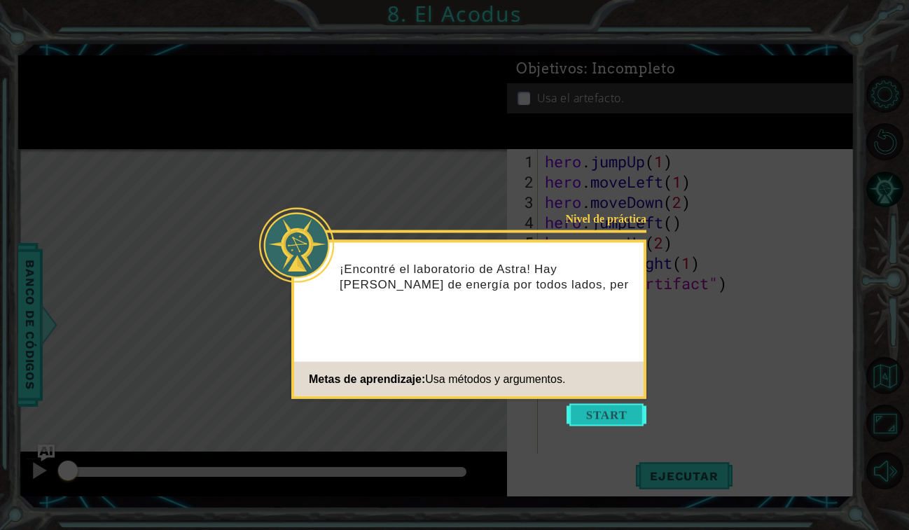
click at [633, 415] on button "Start" at bounding box center [607, 415] width 80 height 22
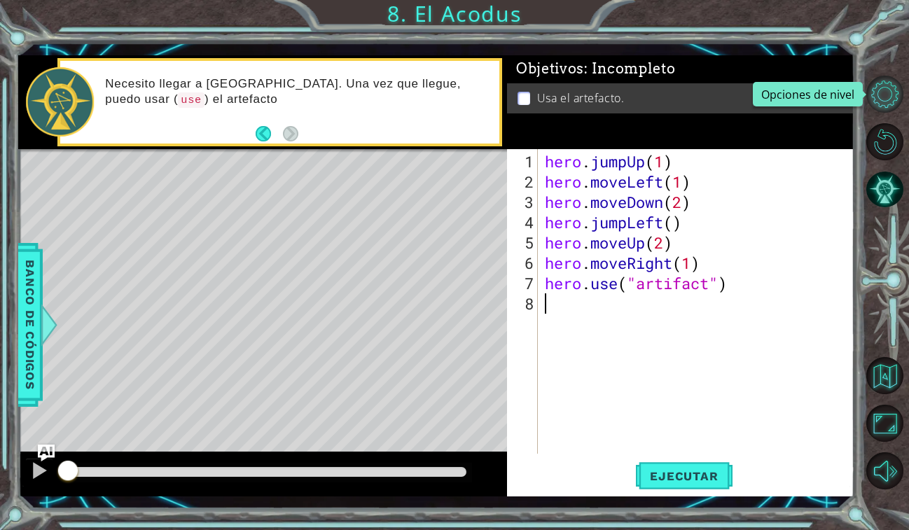
click at [883, 104] on button "Opciones de nivel" at bounding box center [885, 94] width 37 height 37
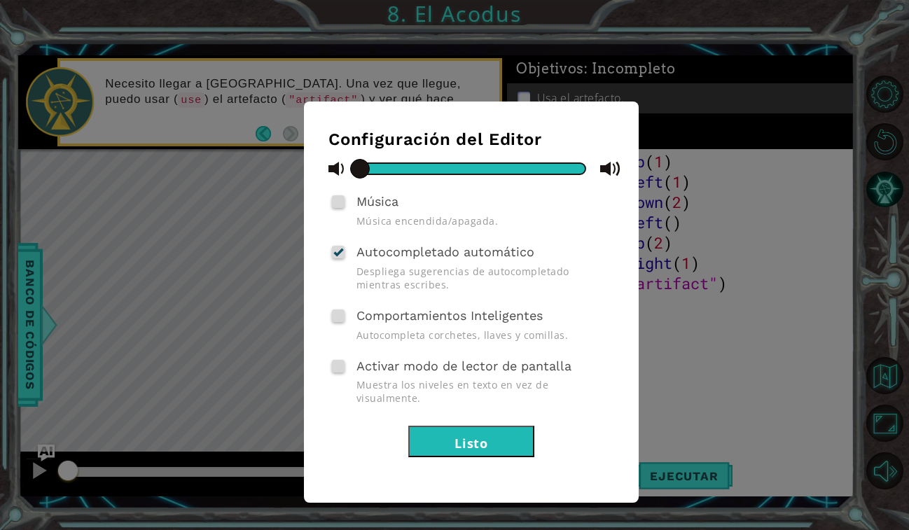
drag, startPoint x: 579, startPoint y: 165, endPoint x: 270, endPoint y: 156, distance: 309.8
click at [270, 156] on div "Configuración del Editor Música Música encendida/apagada. Autocompletado automá…" at bounding box center [454, 265] width 909 height 530
click at [762, 454] on div "Configuración del Editor Música Música encendida/apagada. Autocompletado automá…" at bounding box center [454, 265] width 909 height 530
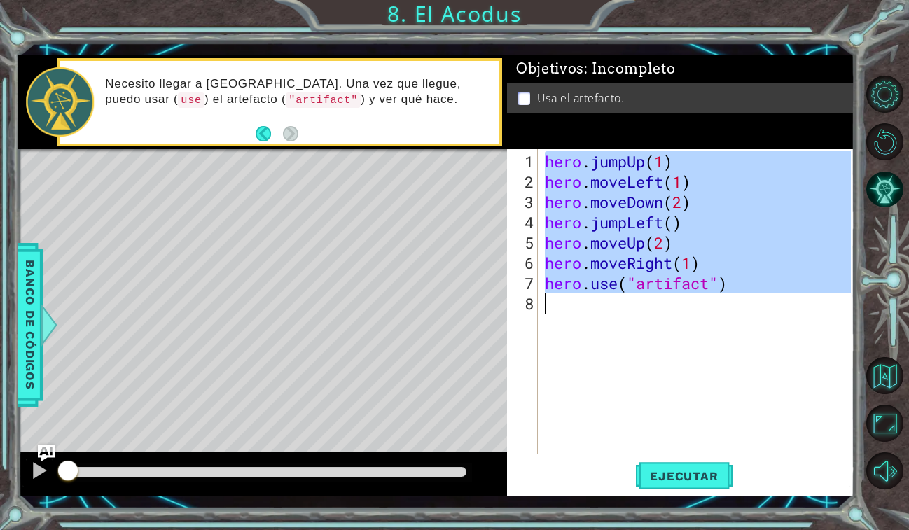
drag, startPoint x: 544, startPoint y: 160, endPoint x: 688, endPoint y: 315, distance: 211.1
click at [688, 315] on div "hero . jumpUp ( 1 ) hero . moveLeft ( 1 ) hero . moveDown ( 2 ) hero . jumpLeft…" at bounding box center [700, 323] width 316 height 345
type textarea "hero.use("artifact")"
click at [679, 480] on span "Ejecutar" at bounding box center [684, 476] width 96 height 14
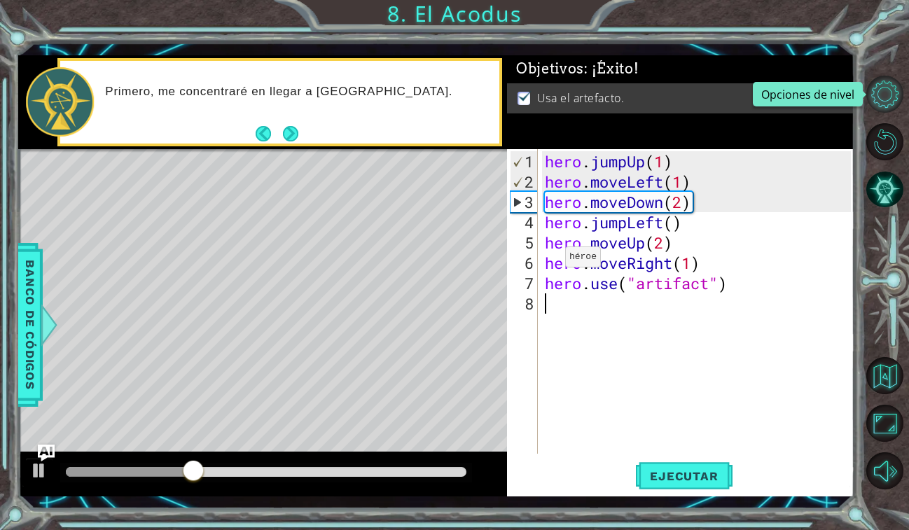
click at [874, 96] on button "Opciones de nivel" at bounding box center [885, 94] width 37 height 37
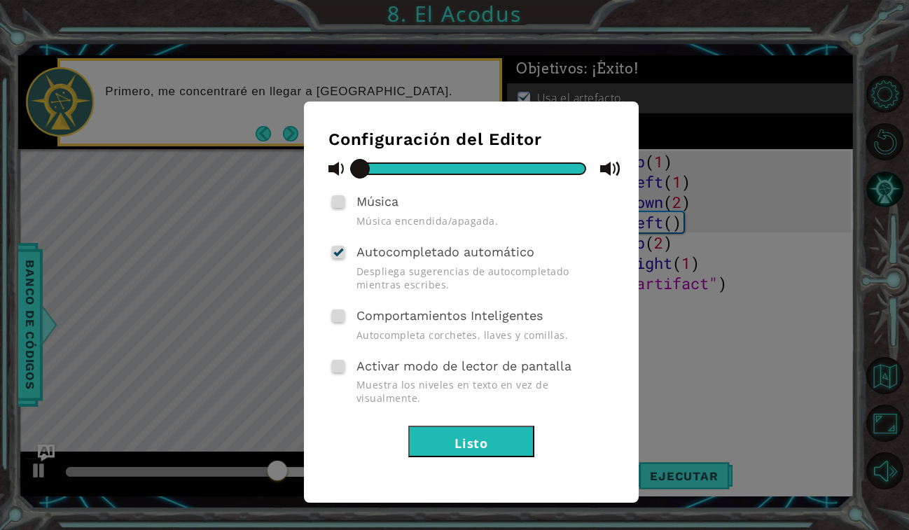
click at [345, 254] on div "Autocompletado automático Despliega sugerencias de autocompletado mientras escr…" at bounding box center [472, 267] width 286 height 50
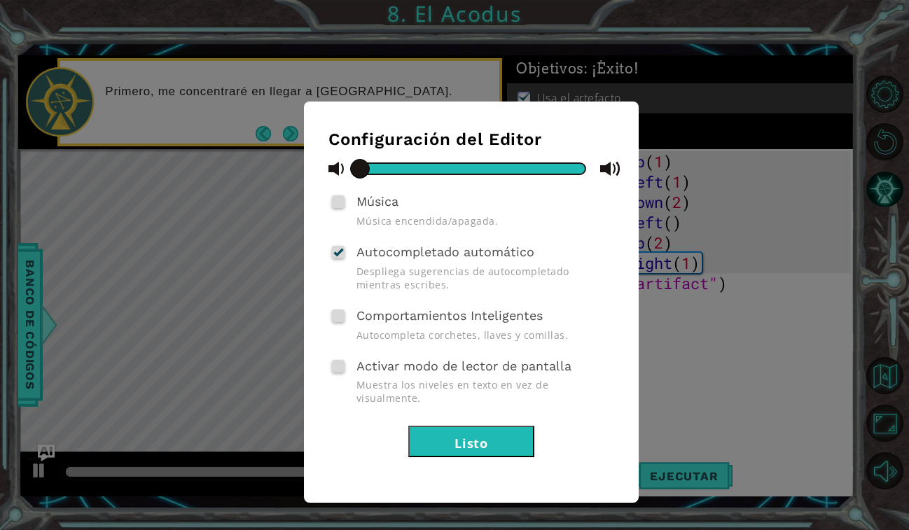
drag, startPoint x: 359, startPoint y: 170, endPoint x: 340, endPoint y: 172, distance: 19.0
click at [340, 172] on div at bounding box center [472, 169] width 286 height 18
click at [504, 430] on button "Listo" at bounding box center [471, 442] width 126 height 32
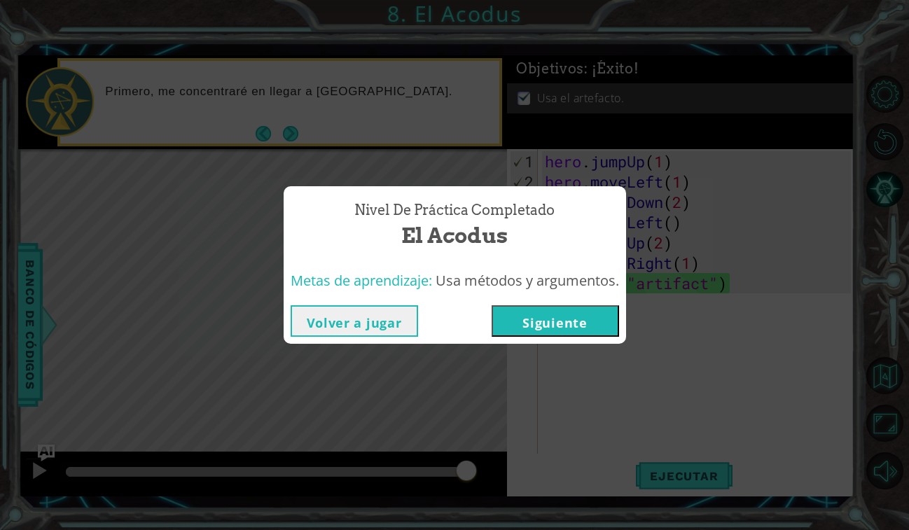
click at [584, 326] on button "Siguiente" at bounding box center [556, 321] width 128 height 32
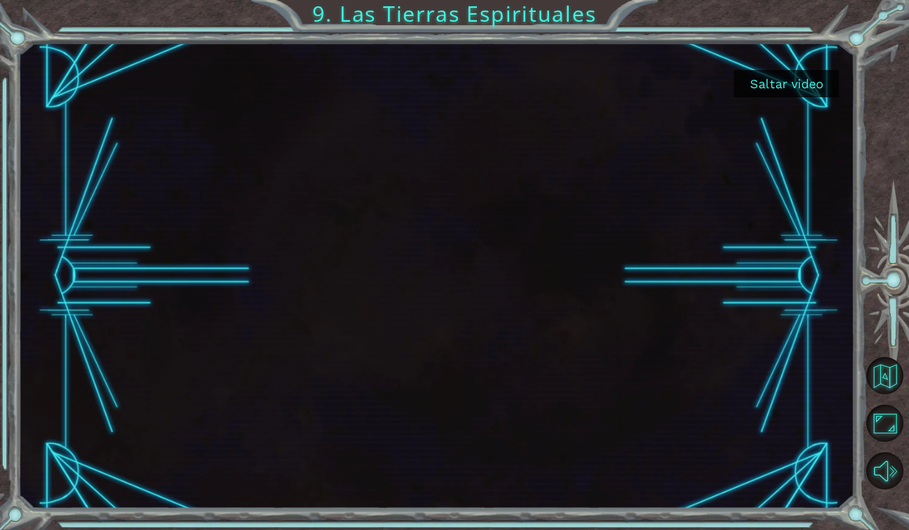
click at [783, 85] on button "Saltar video" at bounding box center [786, 83] width 105 height 27
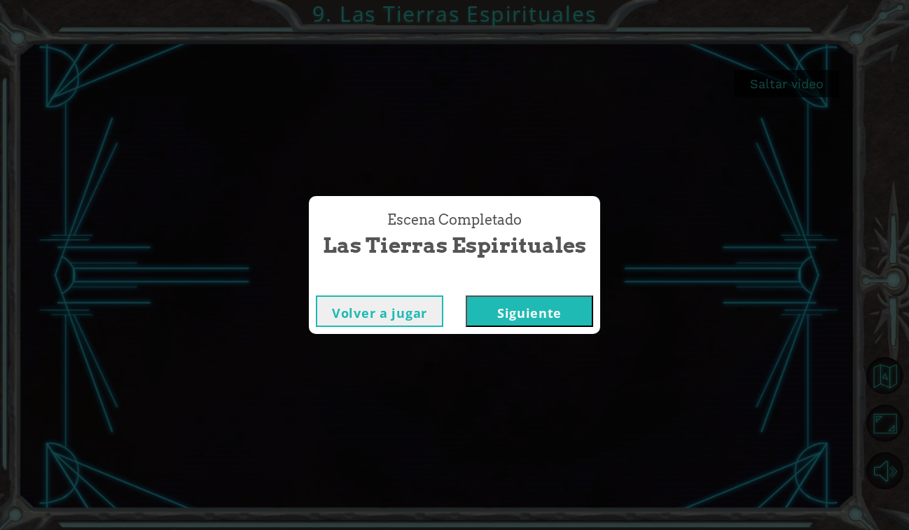
click at [563, 311] on button "Siguiente" at bounding box center [530, 312] width 128 height 32
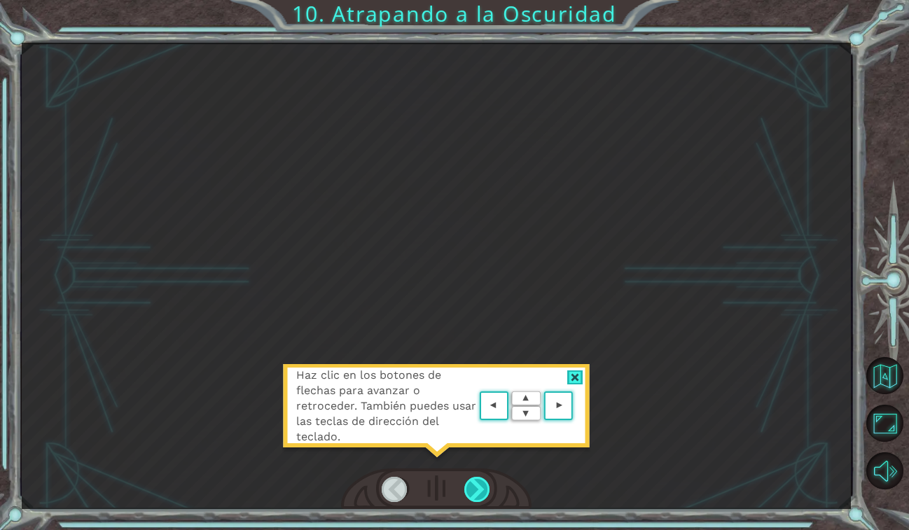
click at [490, 489] on div at bounding box center [477, 489] width 27 height 25
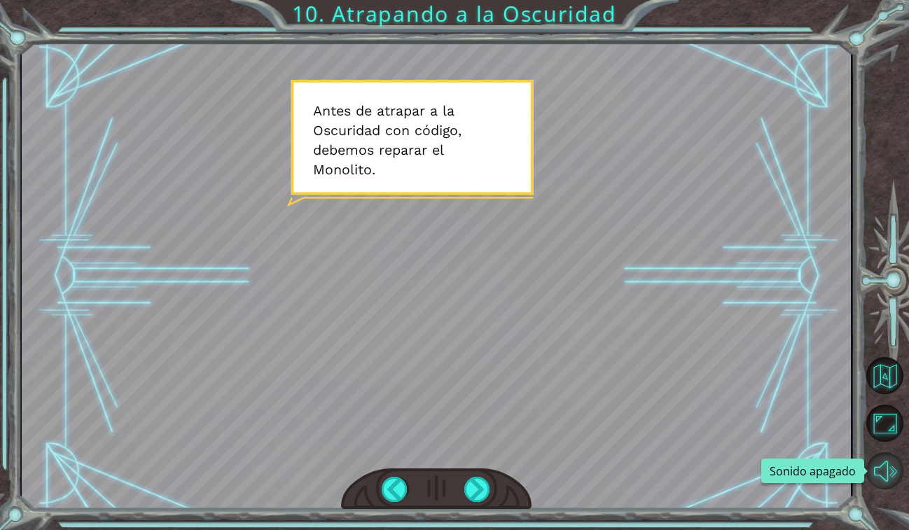
click at [883, 483] on button "Sonido apagado" at bounding box center [885, 471] width 37 height 37
click at [490, 495] on div at bounding box center [477, 489] width 27 height 25
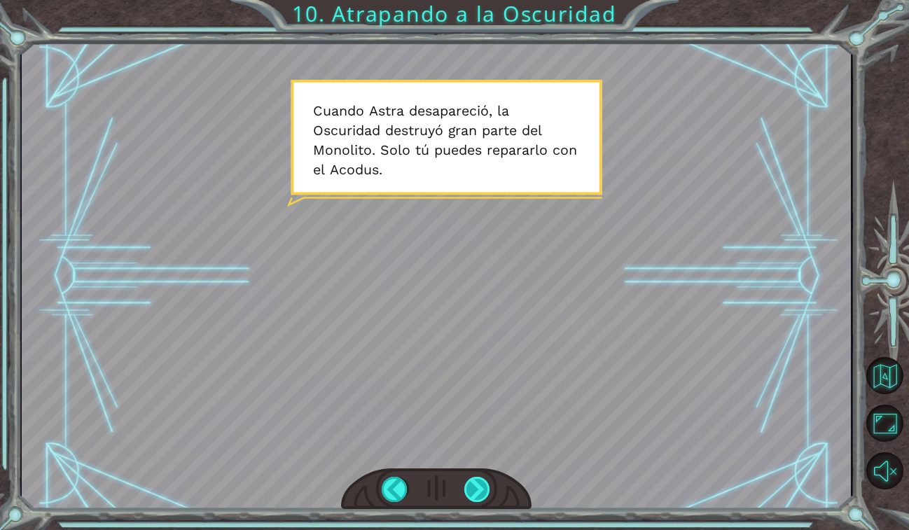
click at [483, 492] on div at bounding box center [477, 489] width 27 height 25
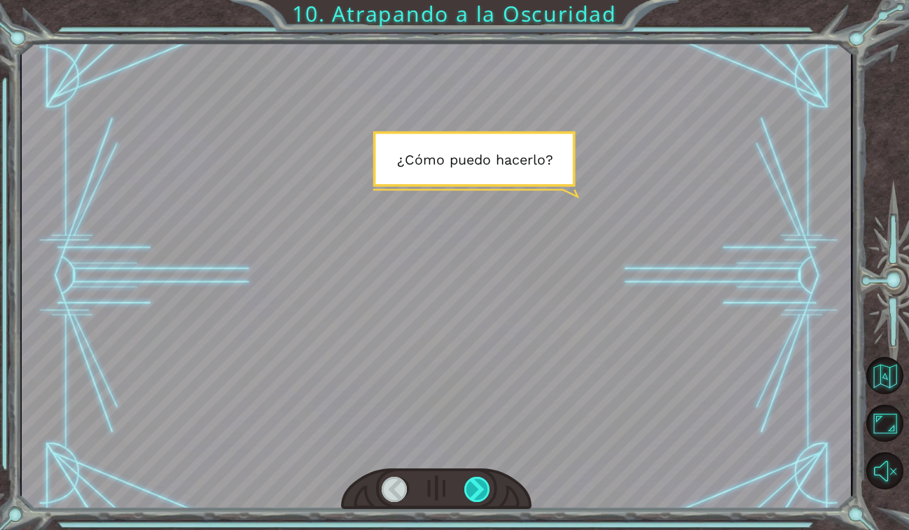
click at [483, 492] on div at bounding box center [477, 489] width 27 height 25
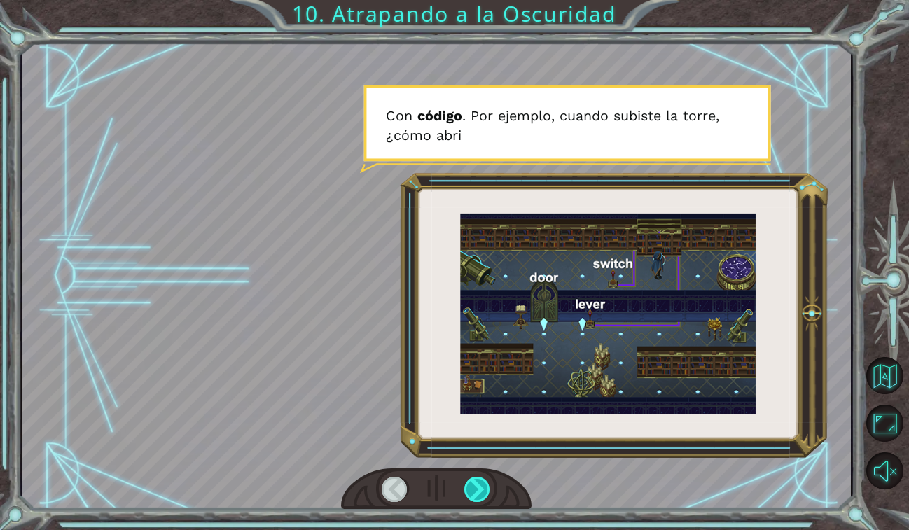
click at [487, 493] on div at bounding box center [477, 489] width 27 height 25
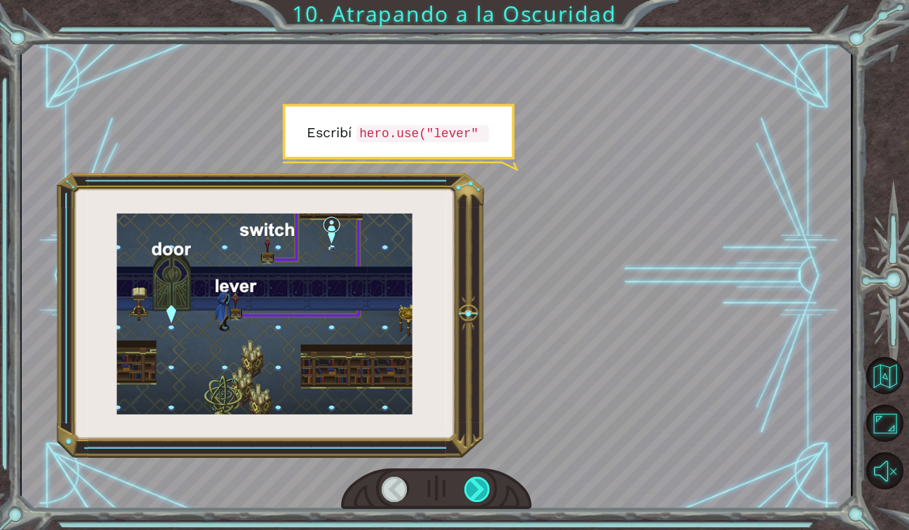
click at [487, 495] on div at bounding box center [477, 489] width 27 height 25
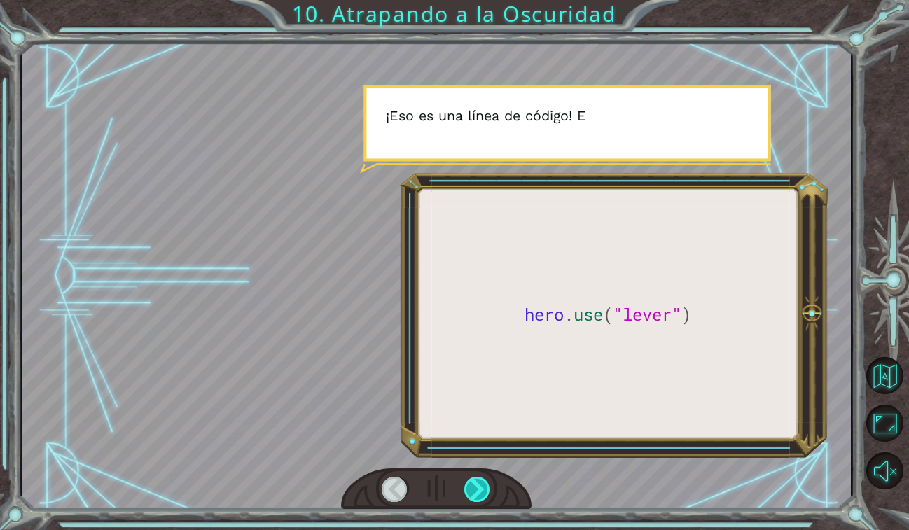
click at [488, 495] on div at bounding box center [477, 489] width 27 height 25
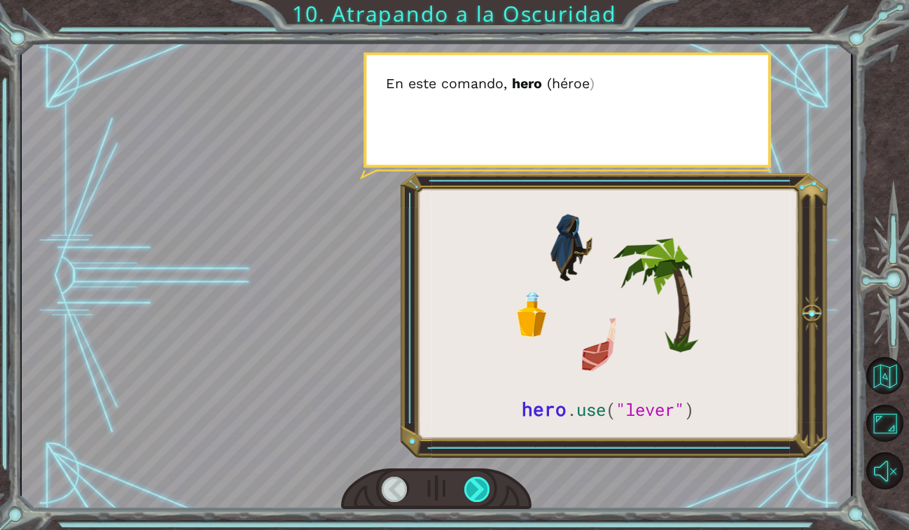
click at [488, 497] on div at bounding box center [477, 489] width 27 height 25
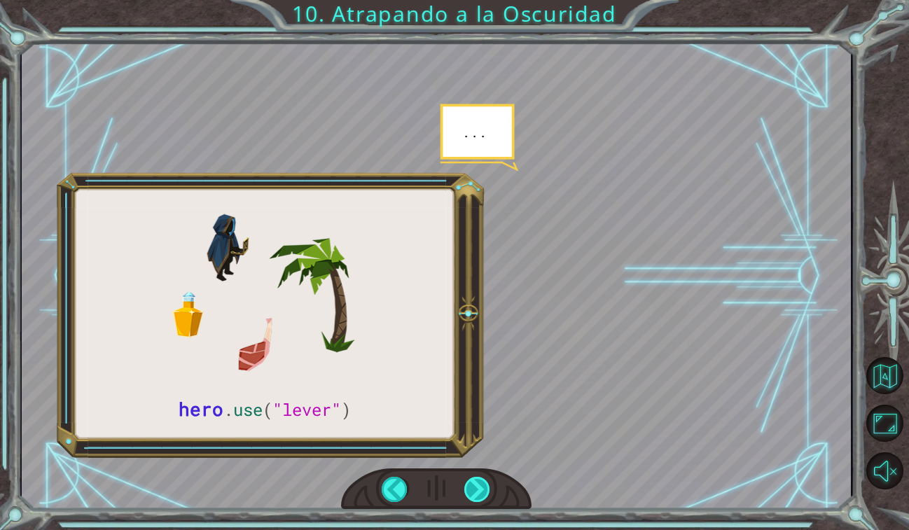
click at [488, 497] on div at bounding box center [477, 489] width 27 height 25
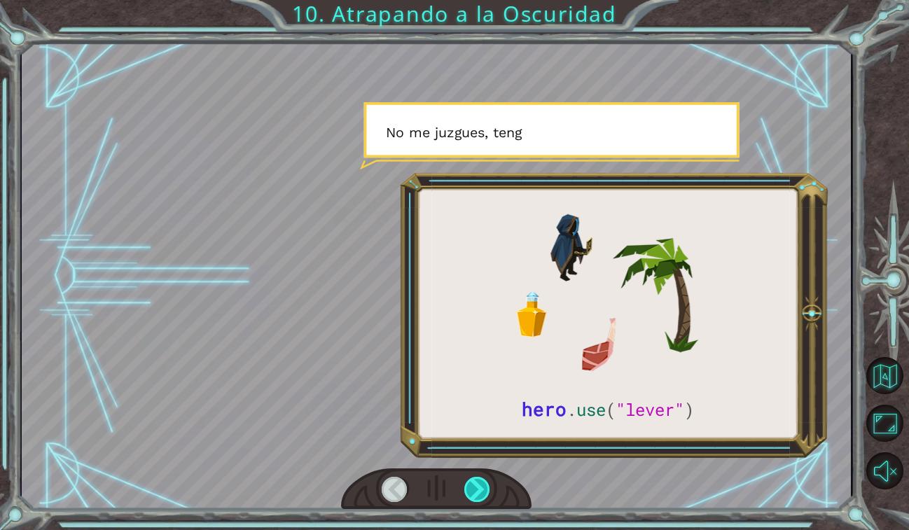
click at [488, 497] on div at bounding box center [477, 489] width 27 height 25
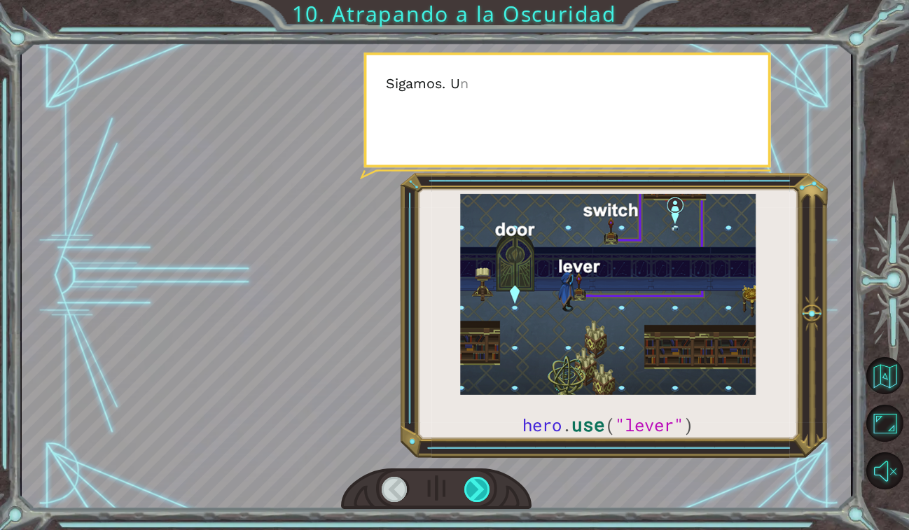
click at [488, 497] on div at bounding box center [477, 489] width 27 height 25
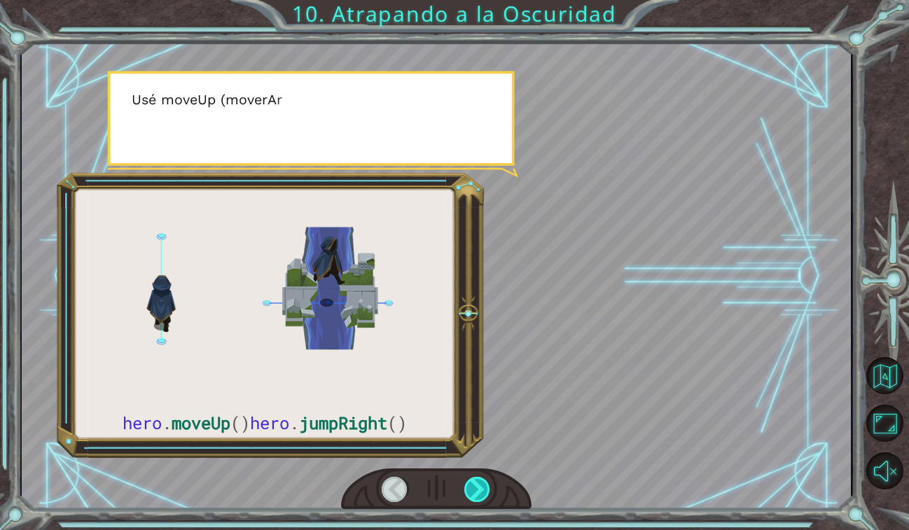
click at [488, 497] on div at bounding box center [477, 489] width 27 height 25
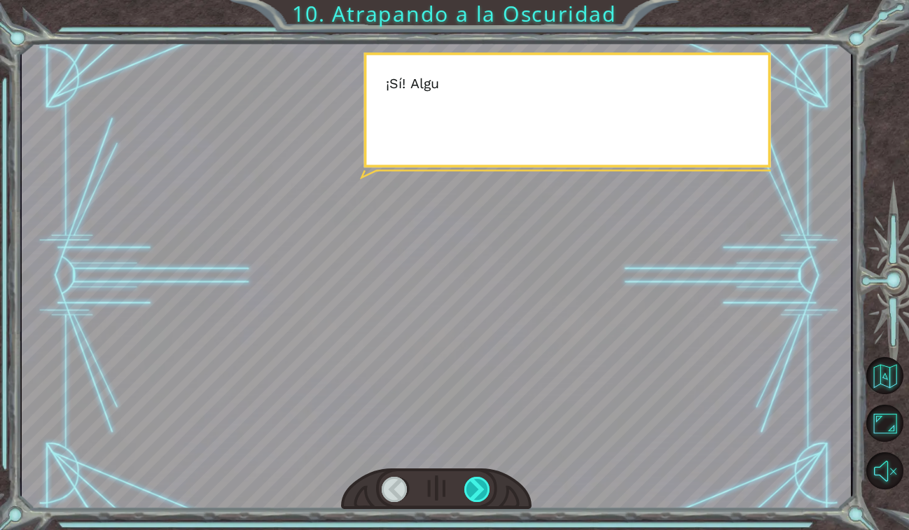
click at [488, 497] on div at bounding box center [477, 489] width 27 height 25
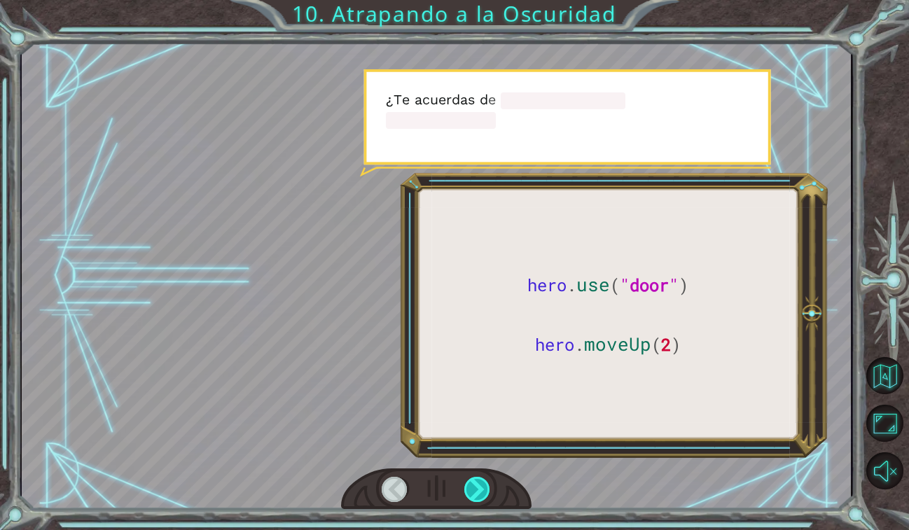
click at [488, 497] on div at bounding box center [477, 489] width 27 height 25
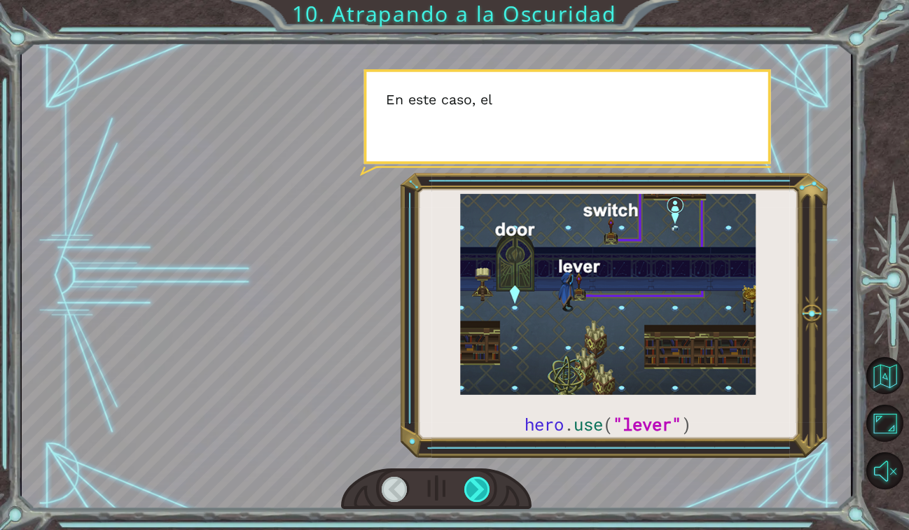
click at [488, 497] on div at bounding box center [477, 489] width 27 height 25
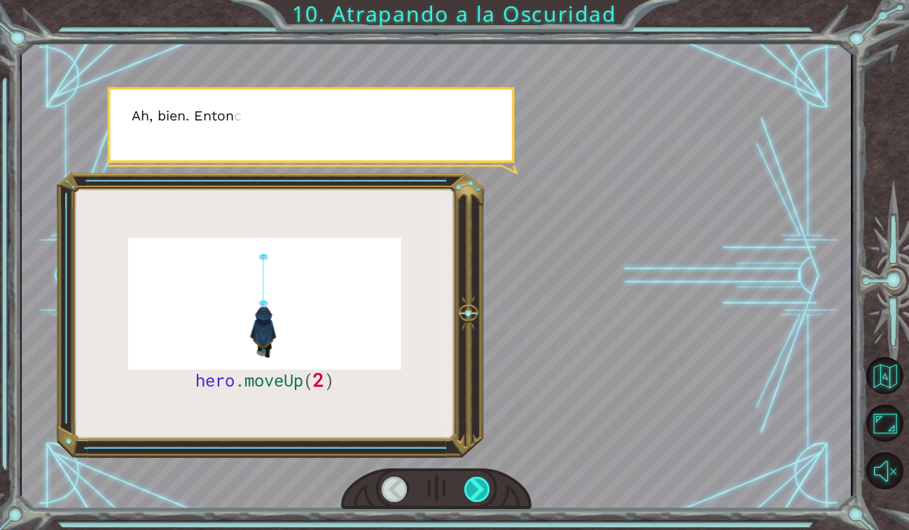
click at [488, 497] on div at bounding box center [477, 489] width 27 height 25
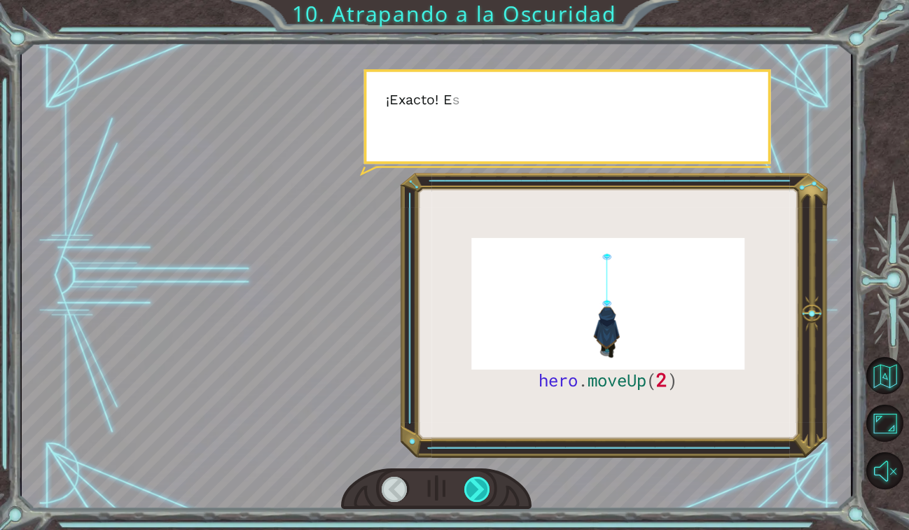
click at [488, 497] on div at bounding box center [477, 489] width 27 height 25
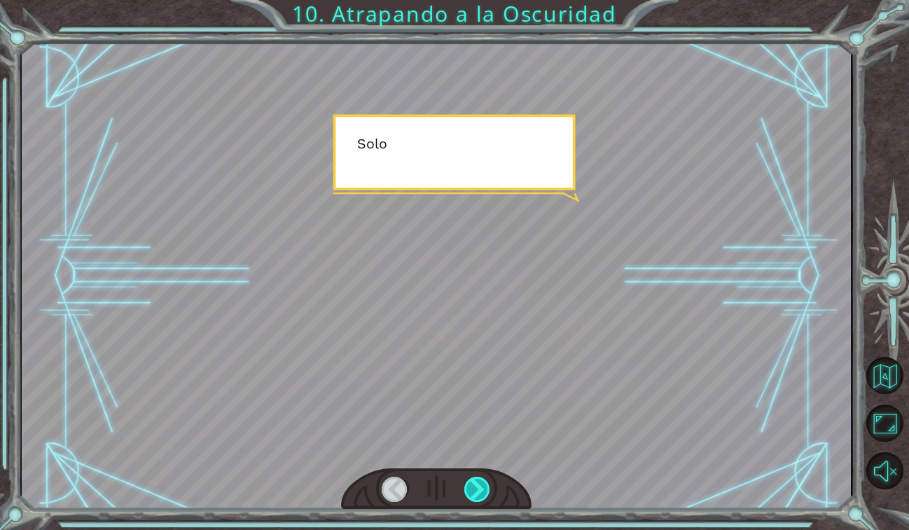
click at [488, 497] on div at bounding box center [477, 489] width 27 height 25
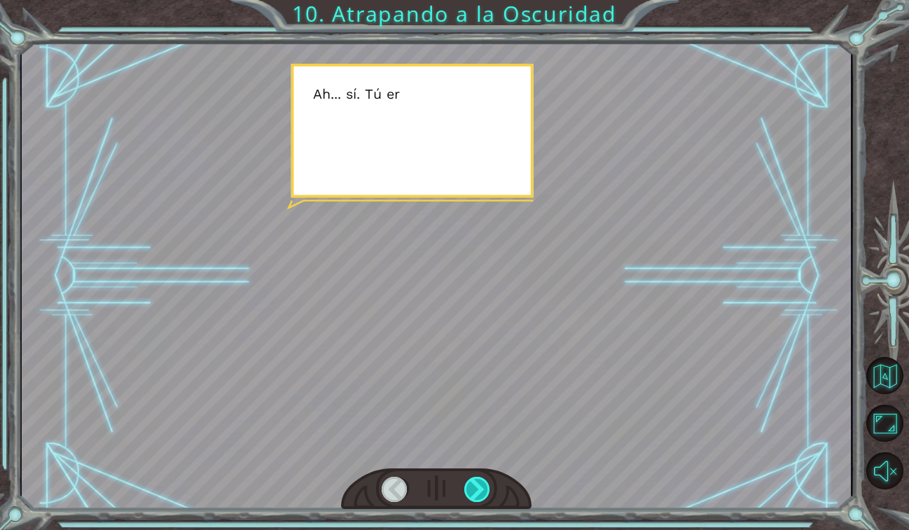
click at [488, 497] on div at bounding box center [477, 489] width 27 height 25
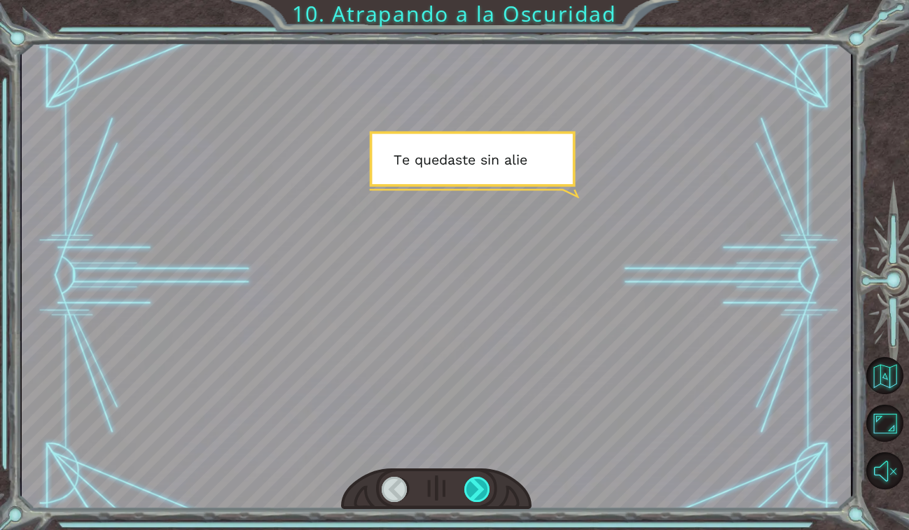
click at [488, 497] on div at bounding box center [477, 489] width 27 height 25
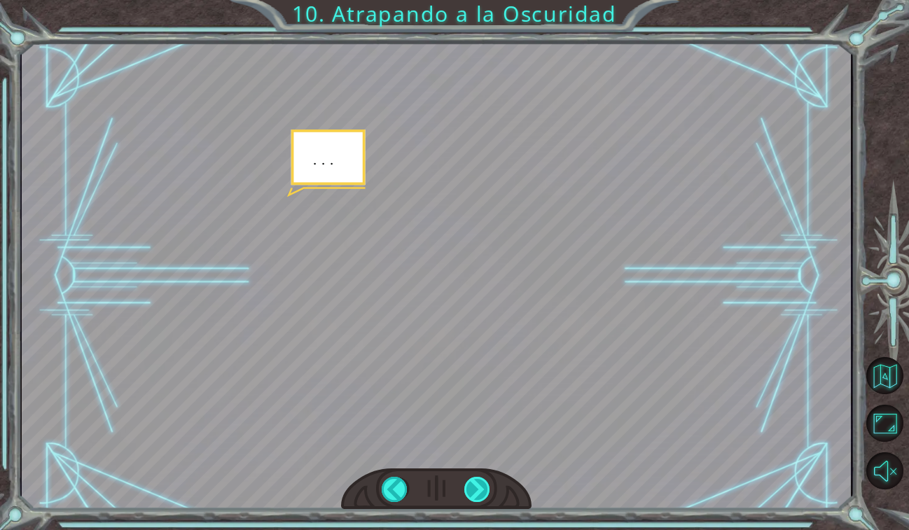
click at [488, 497] on div at bounding box center [477, 489] width 27 height 25
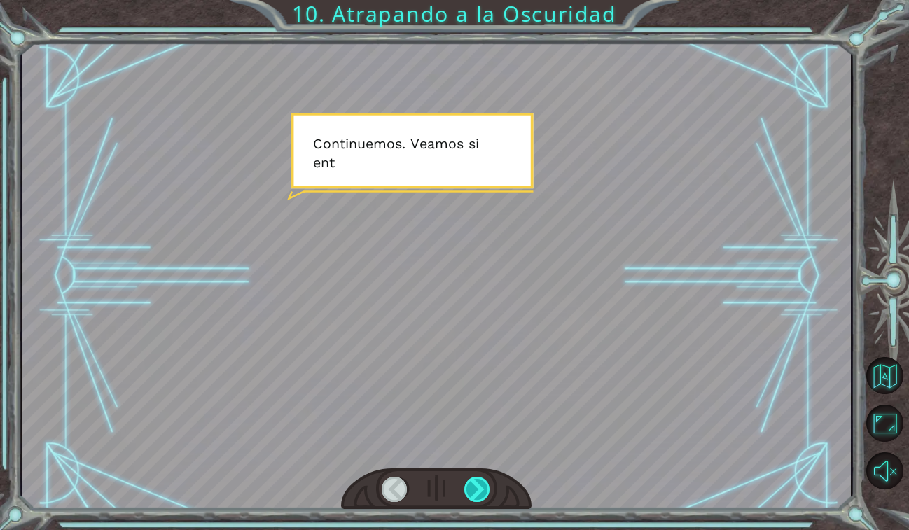
click at [488, 498] on div at bounding box center [477, 489] width 27 height 25
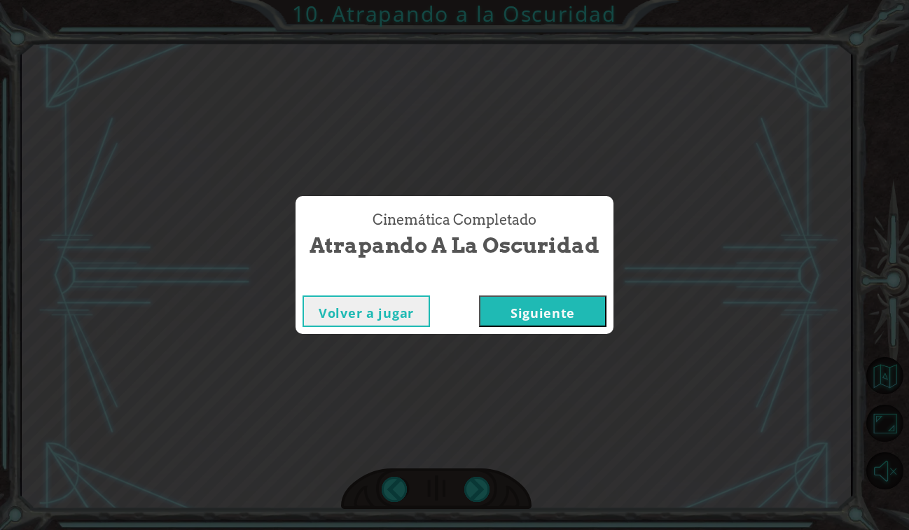
click at [537, 293] on div "Volver a jugar [GEOGRAPHIC_DATA]" at bounding box center [455, 312] width 318 height 46
click at [537, 300] on button "Siguiente" at bounding box center [543, 312] width 128 height 32
